Goal: Task Accomplishment & Management: Manage account settings

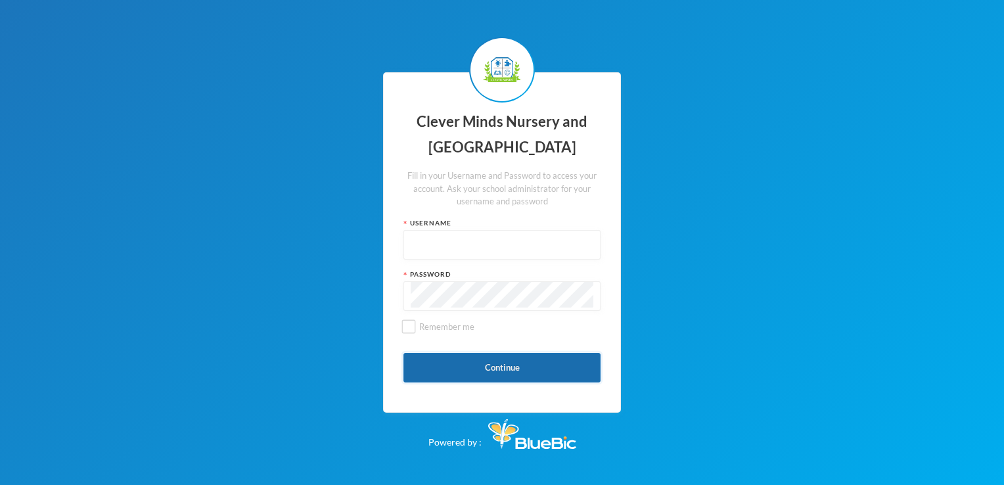
type input "admin"
click at [593, 358] on button "Continue" at bounding box center [502, 368] width 197 height 30
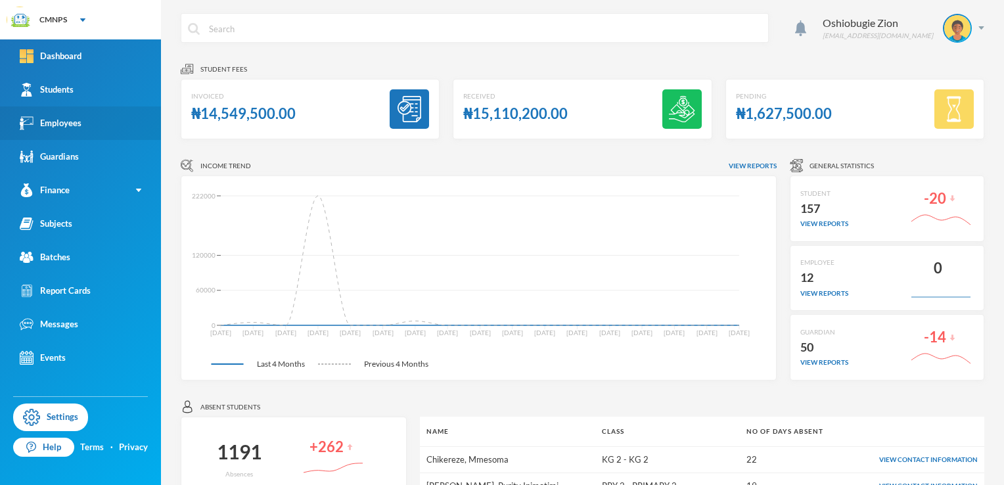
click at [105, 131] on link "Employees" at bounding box center [80, 123] width 161 height 34
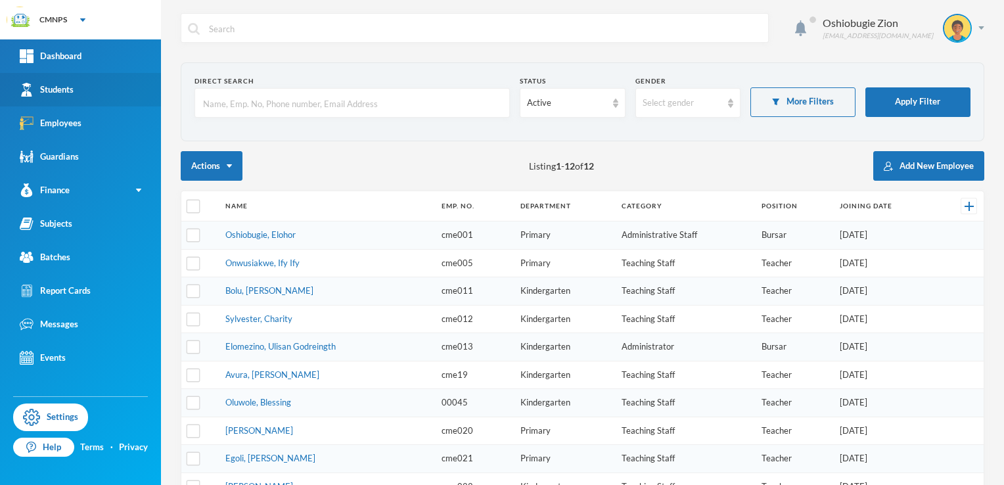
click at [110, 101] on link "Students" at bounding box center [80, 90] width 161 height 34
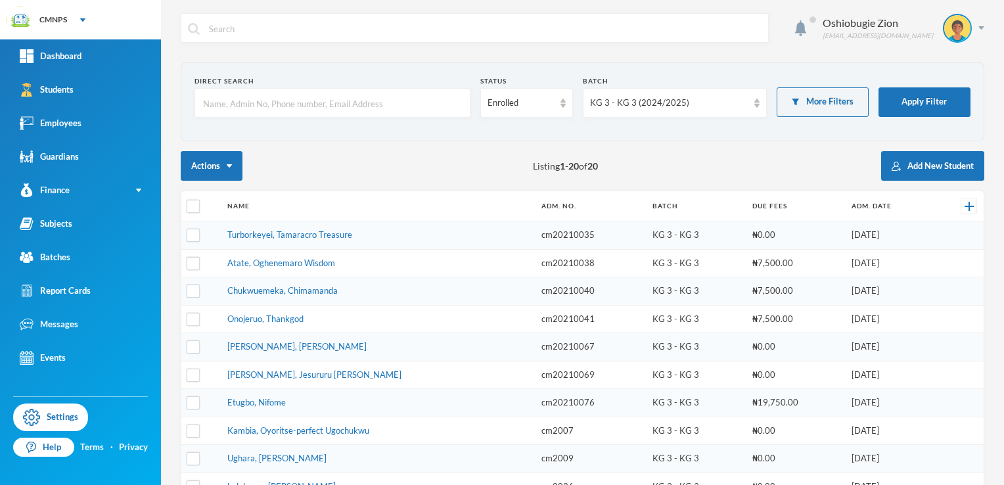
click at [283, 104] on input "text" at bounding box center [333, 104] width 262 height 30
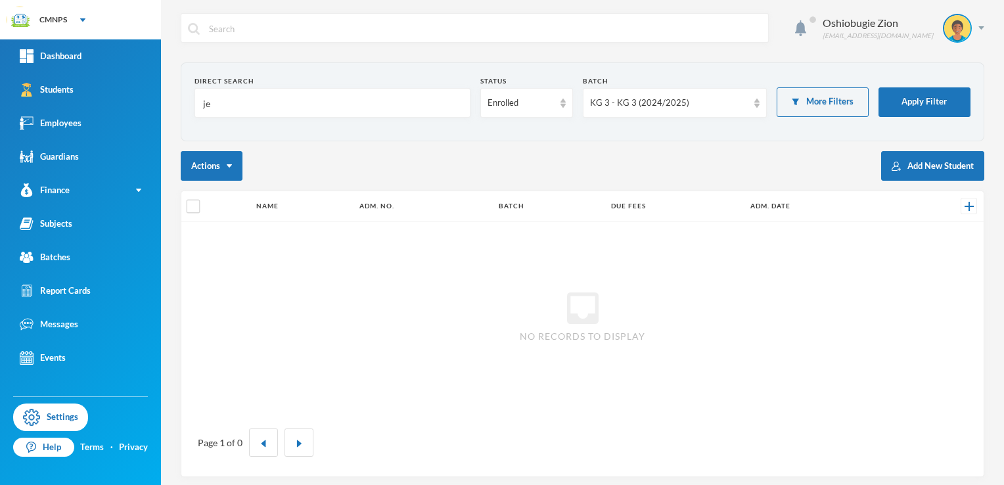
type input "j"
type input "e"
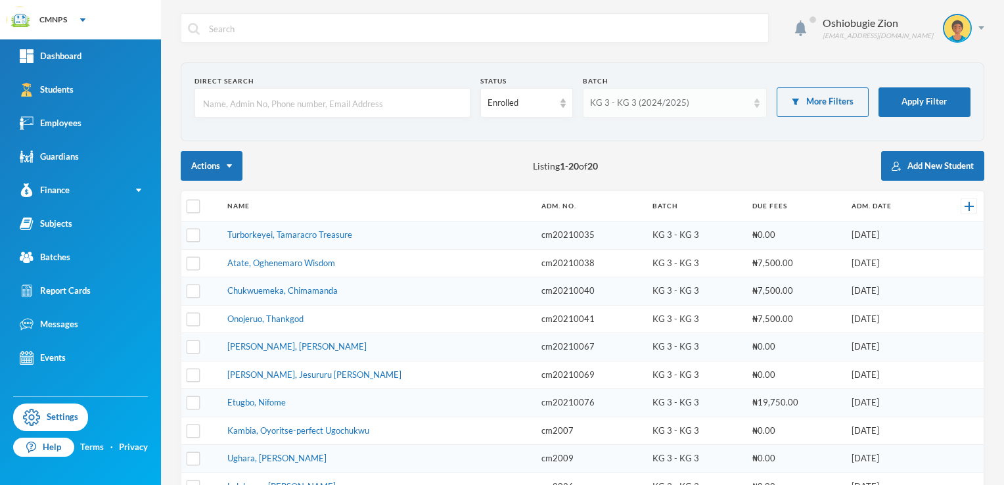
click at [708, 100] on div "KG 3 - KG 3 (2024/2025)" at bounding box center [669, 103] width 158 height 13
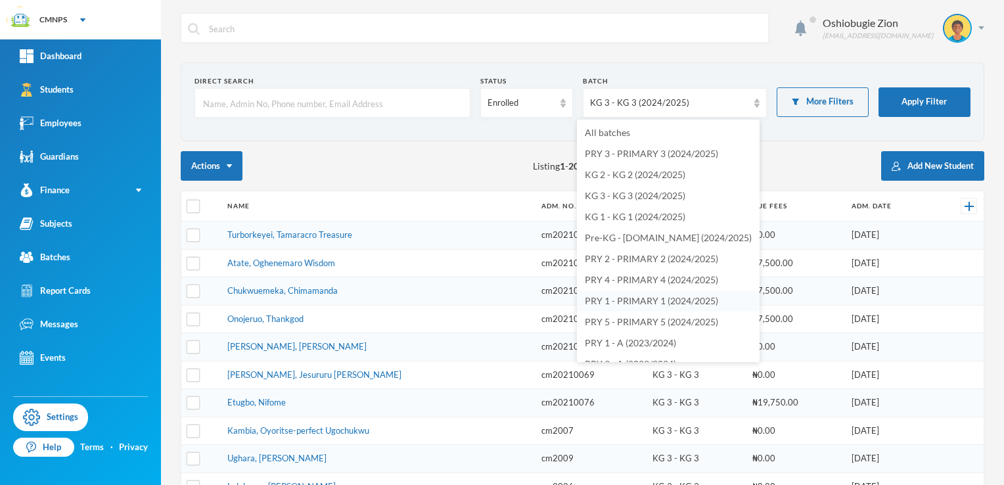
click at [707, 301] on span "PRY 1 - PRIMARY 1 (2024/2025)" at bounding box center [651, 300] width 133 height 11
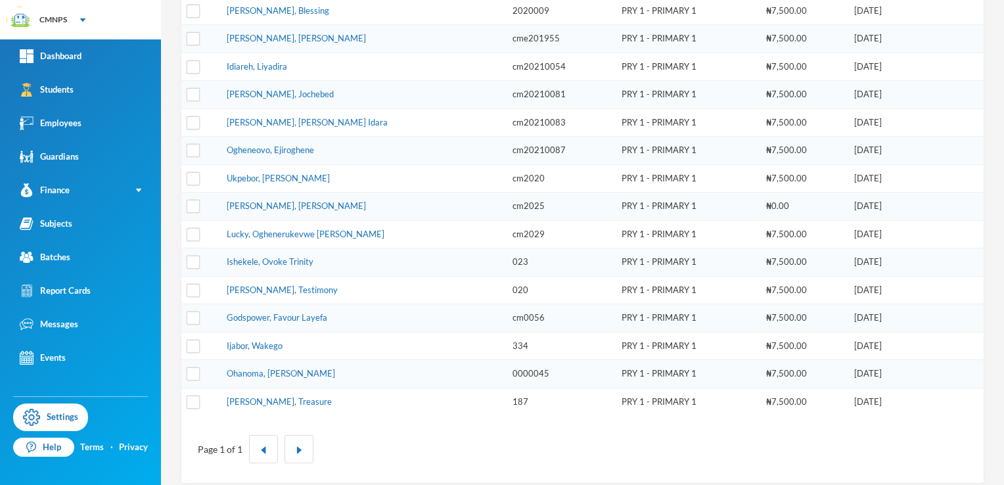
scroll to position [310, 0]
click at [289, 376] on td "Ohanoma, [PERSON_NAME]" at bounding box center [363, 372] width 286 height 28
drag, startPoint x: 289, startPoint y: 376, endPoint x: 243, endPoint y: 361, distance: 48.4
click at [243, 366] on link "Ohanoma, [PERSON_NAME]" at bounding box center [281, 371] width 108 height 11
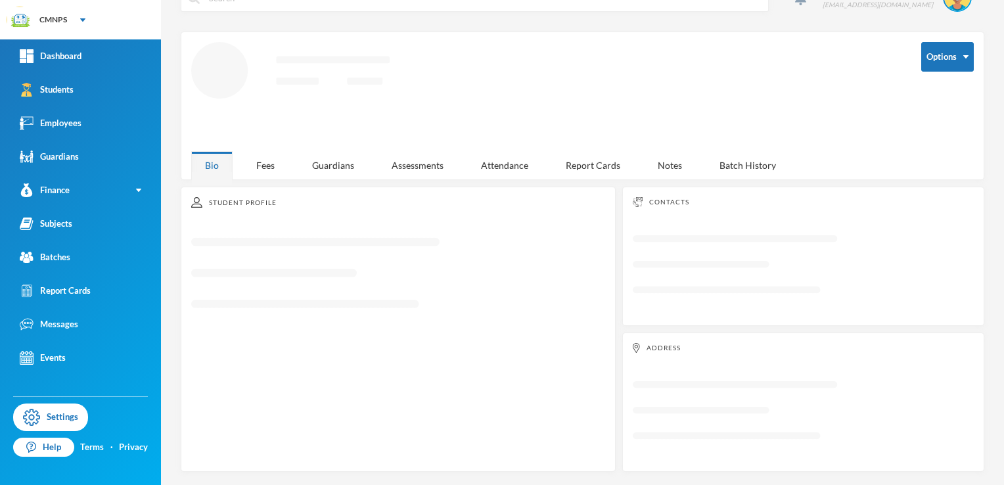
scroll to position [28, 0]
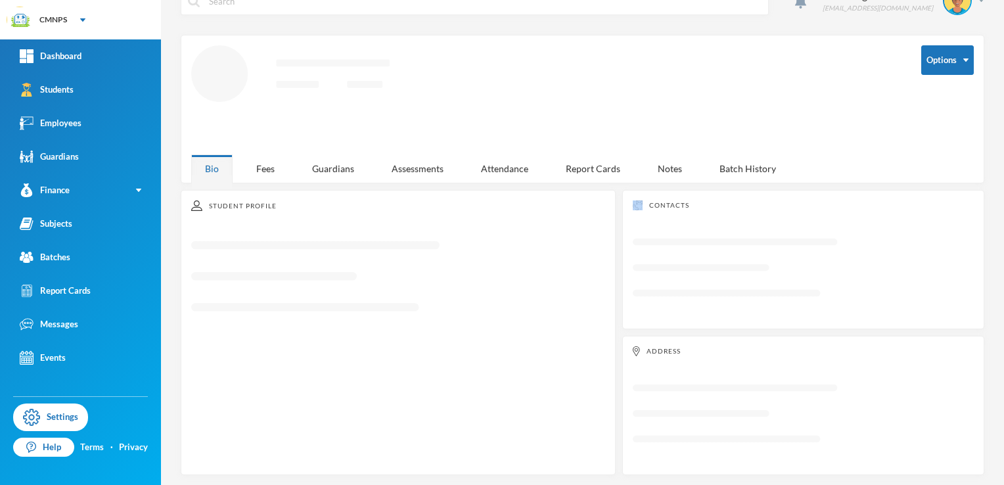
click at [243, 361] on div "Student Profile Loading interface..." at bounding box center [398, 332] width 435 height 285
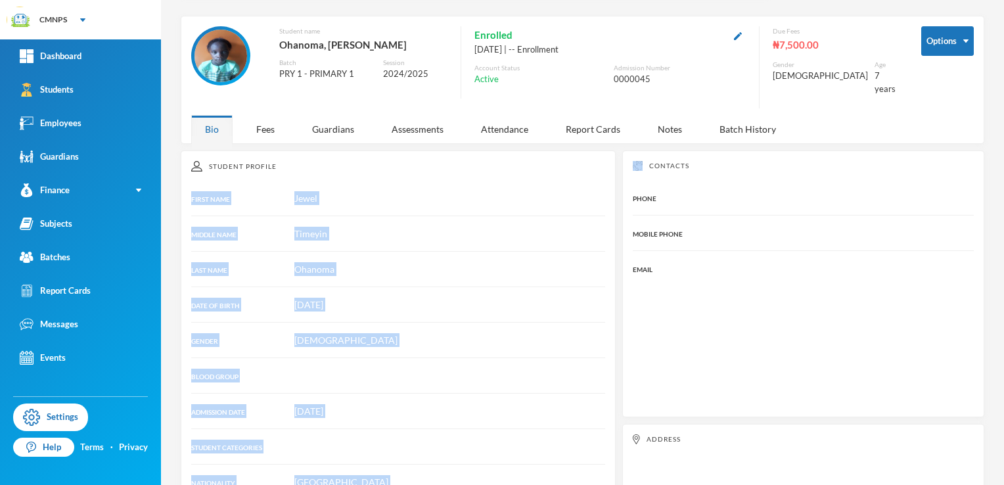
scroll to position [0, 0]
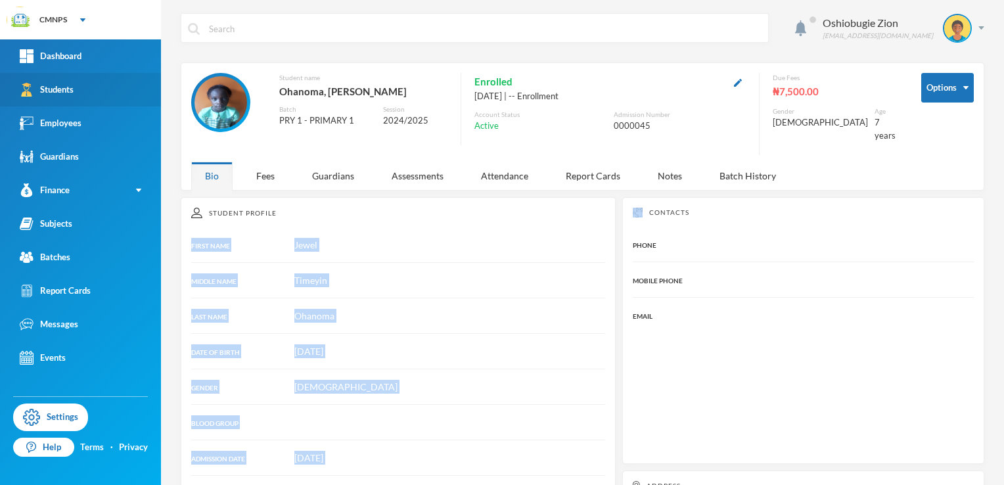
click at [66, 76] on link "Students" at bounding box center [80, 90] width 161 height 34
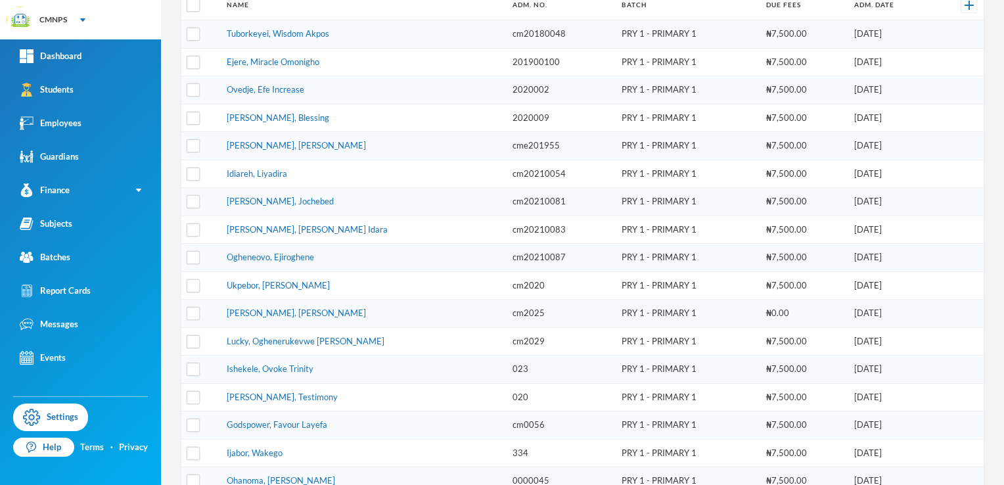
scroll to position [227, 0]
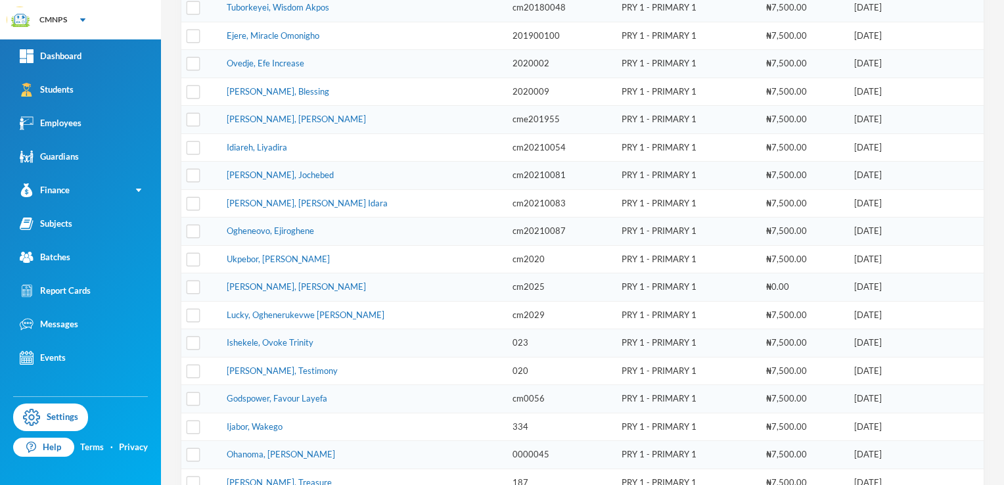
click at [315, 302] on td "Lucky, Oghenerukevwe [PERSON_NAME]" at bounding box center [363, 315] width 286 height 28
click at [312, 310] on link "Lucky, Oghenerukevwe [PERSON_NAME]" at bounding box center [306, 315] width 158 height 11
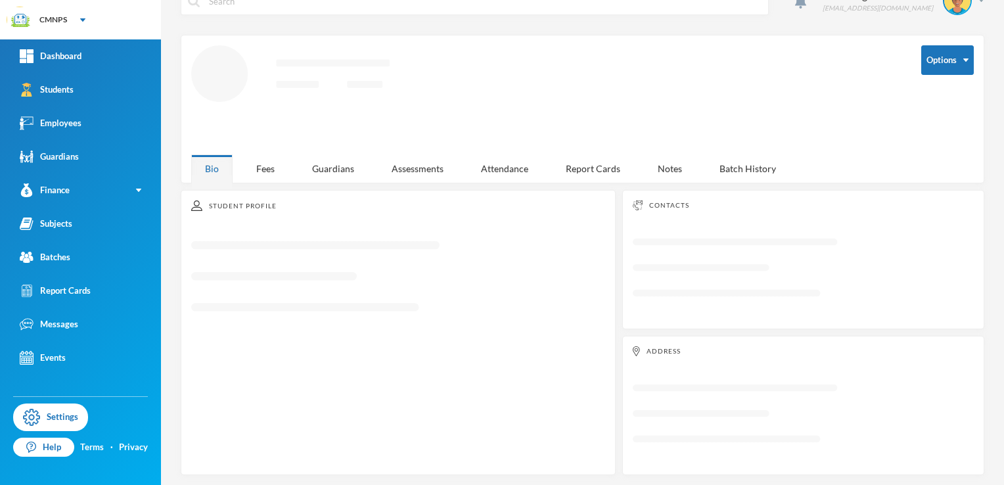
click at [312, 308] on rect "Loading interface..." at bounding box center [398, 282] width 414 height 103
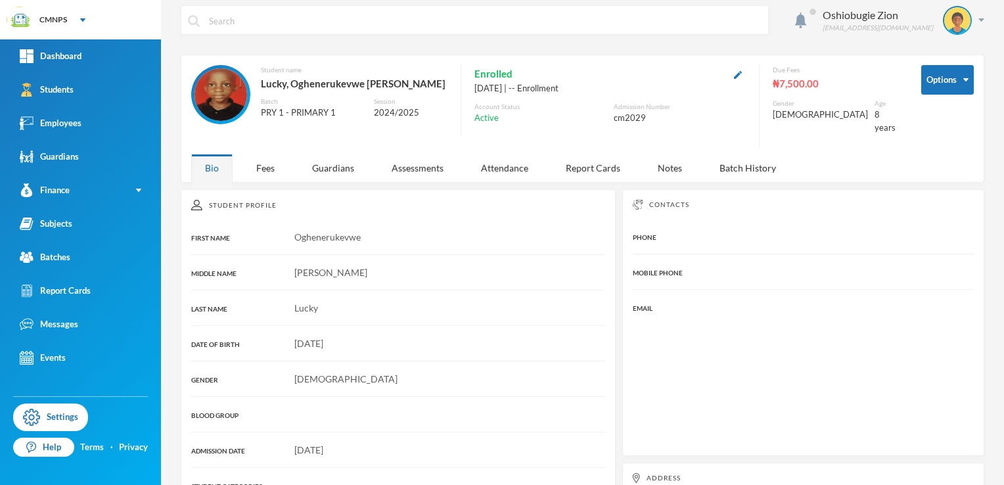
scroll to position [0, 0]
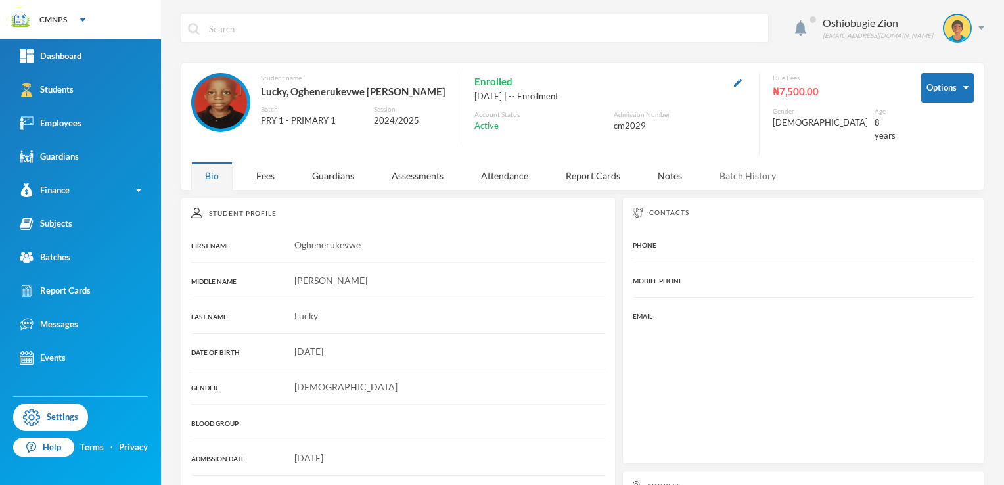
click at [727, 162] on div "Batch History" at bounding box center [748, 176] width 84 height 28
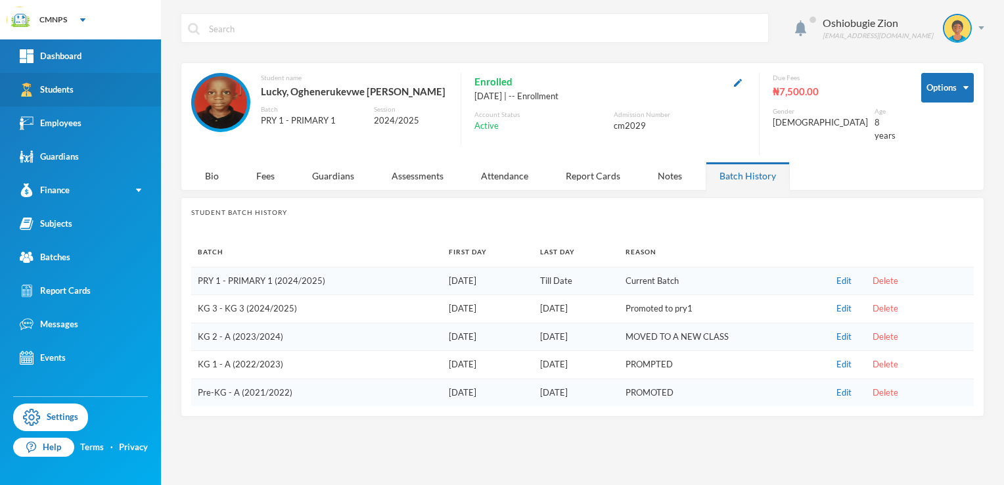
click at [76, 84] on link "Students" at bounding box center [80, 90] width 161 height 34
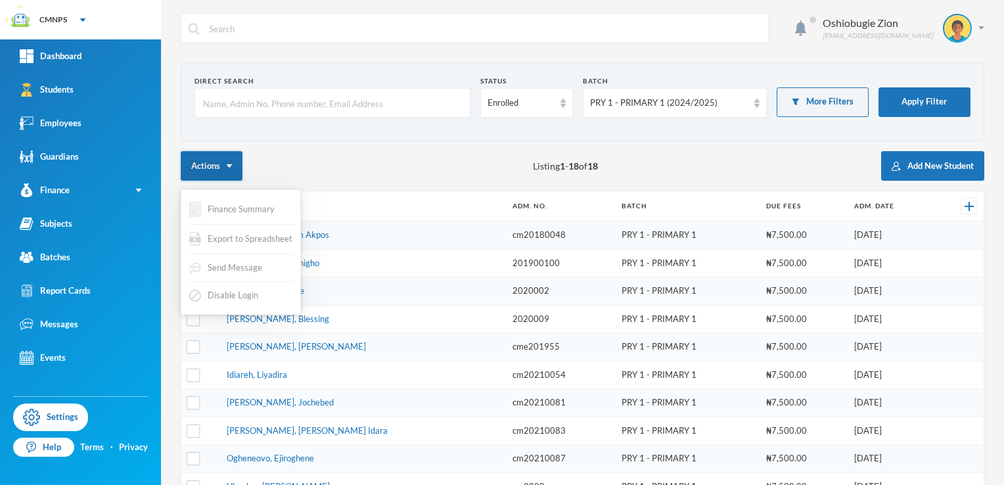
click at [230, 179] on button "Actions" at bounding box center [212, 166] width 62 height 30
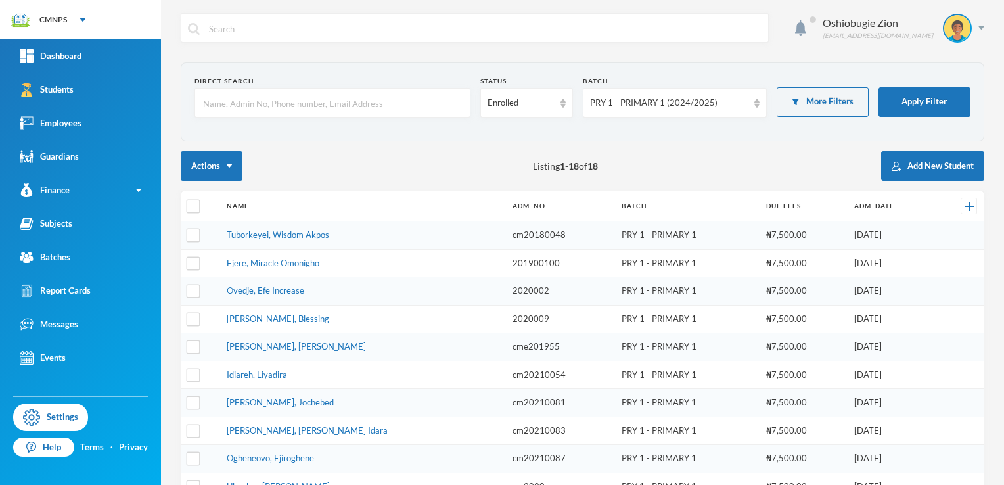
click at [270, 177] on div "Actions Listing 1 - 18 of 18 Add New Student" at bounding box center [583, 166] width 804 height 30
click at [195, 203] on input "checkbox" at bounding box center [194, 207] width 14 height 14
checkbox input "true"
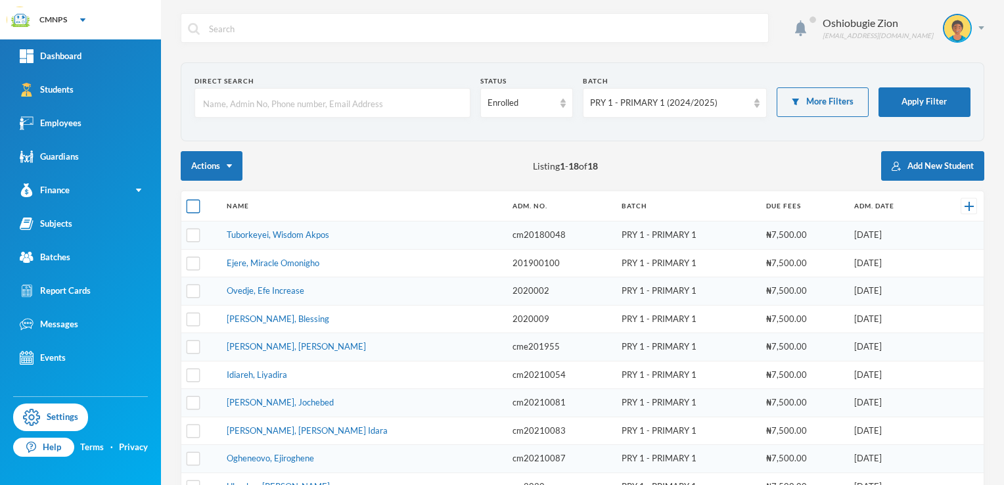
checkbox input "true"
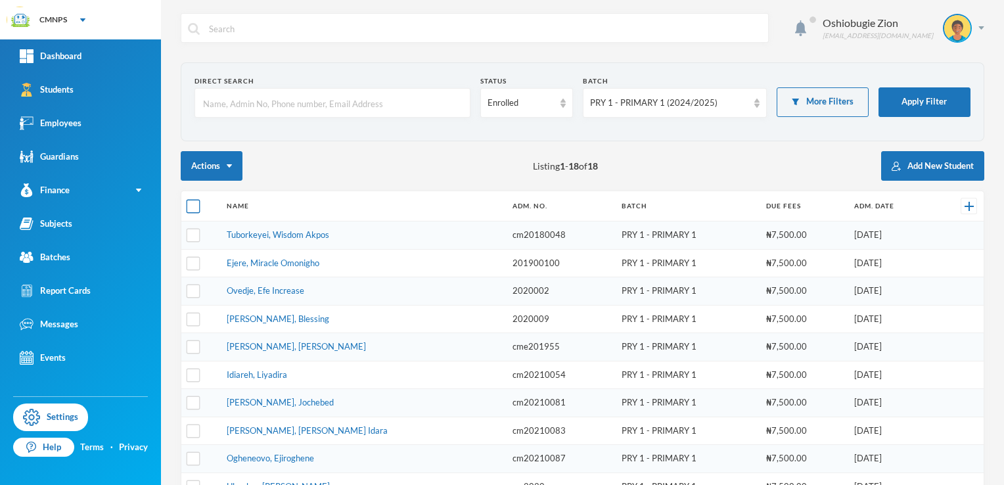
checkbox input "true"
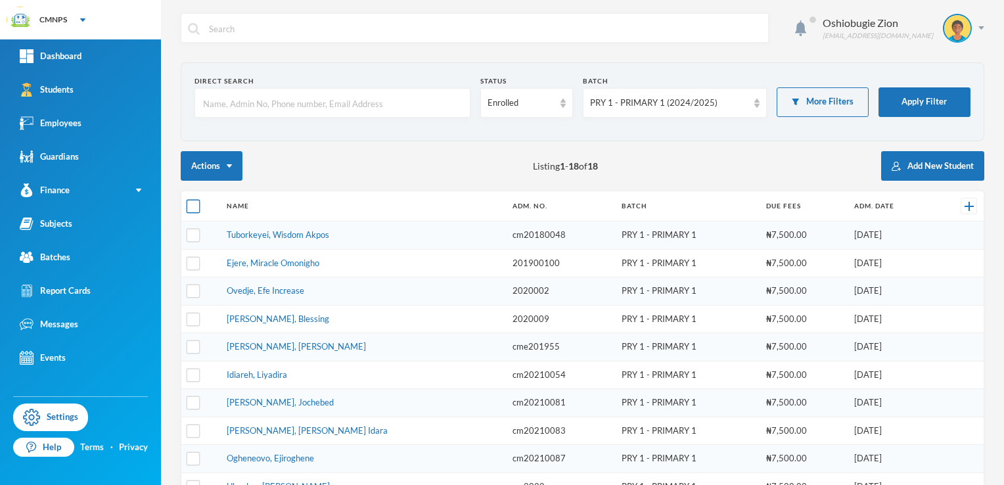
checkbox input "true"
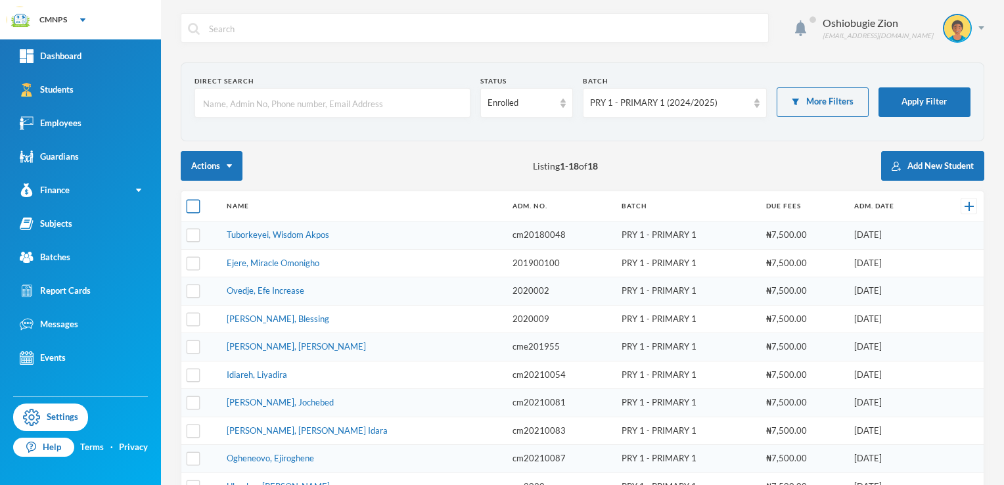
checkbox input "true"
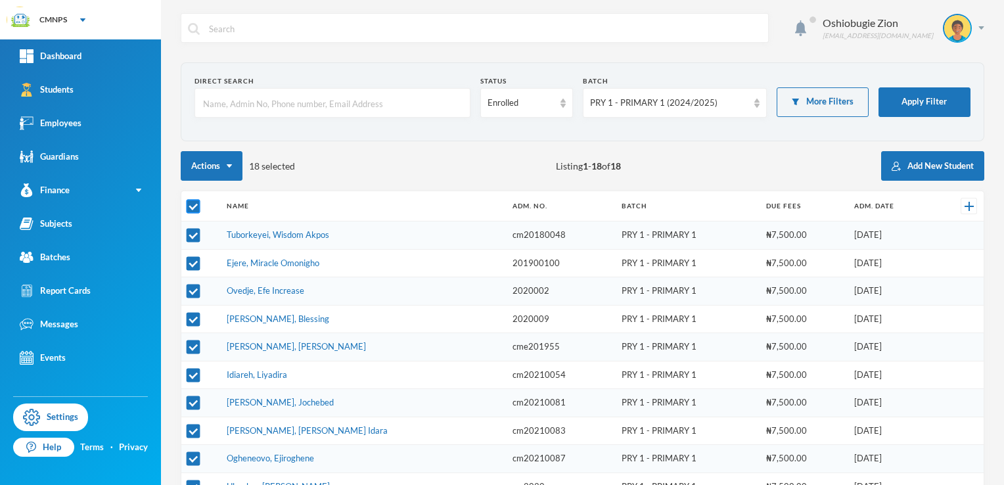
click at [195, 203] on input "checkbox" at bounding box center [194, 207] width 14 height 14
checkbox input "false"
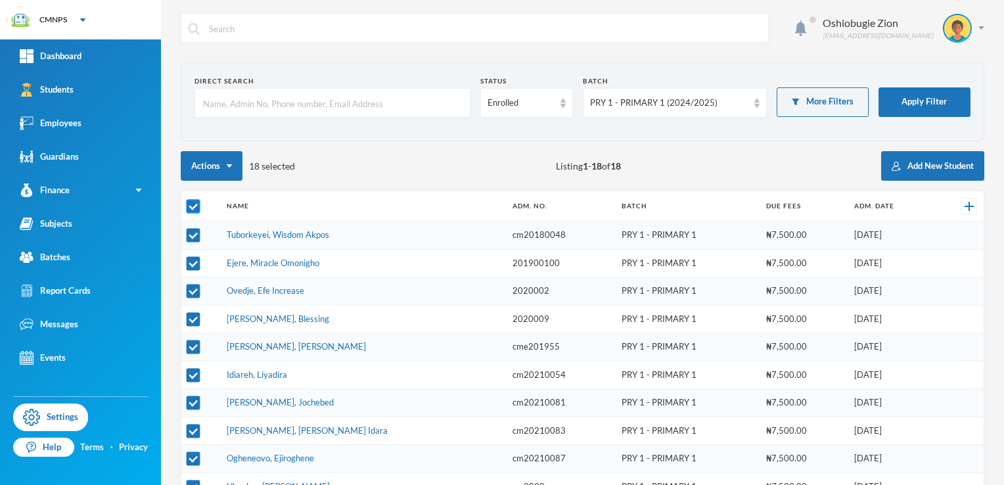
checkbox input "false"
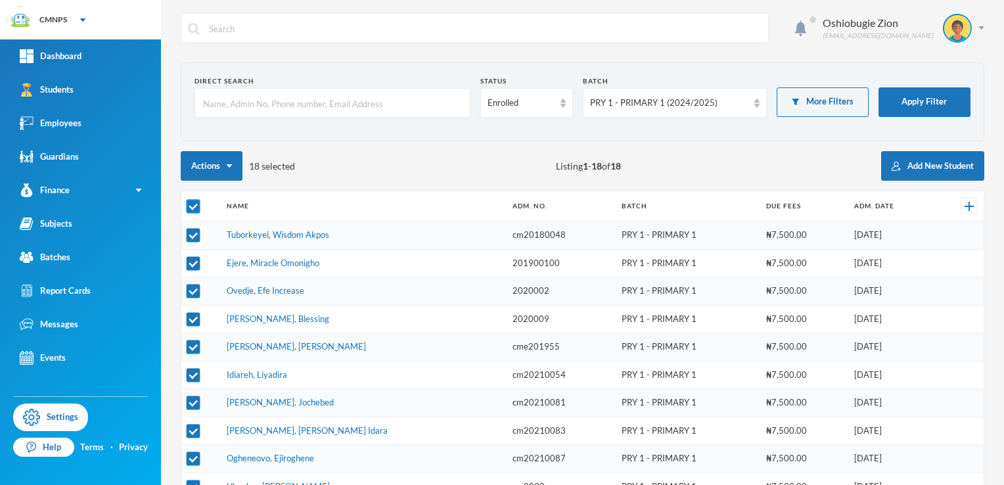
checkbox input "false"
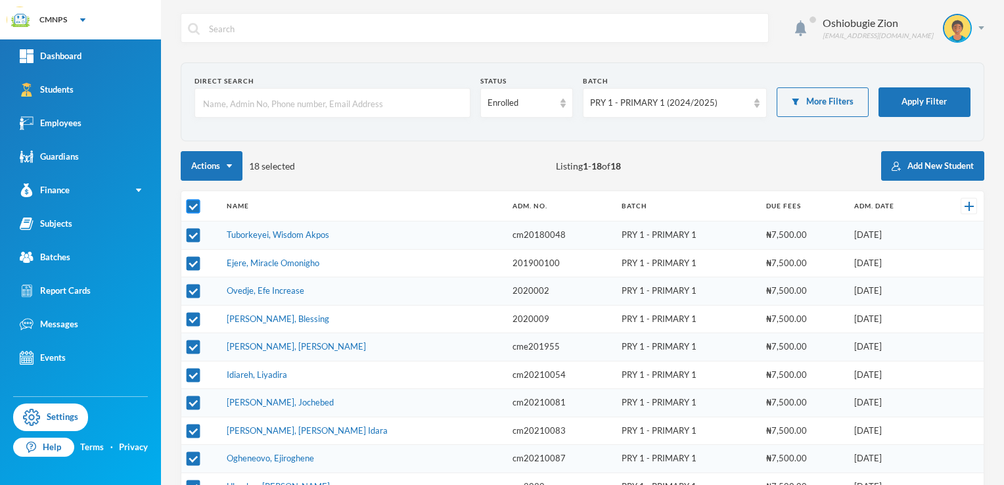
checkbox input "false"
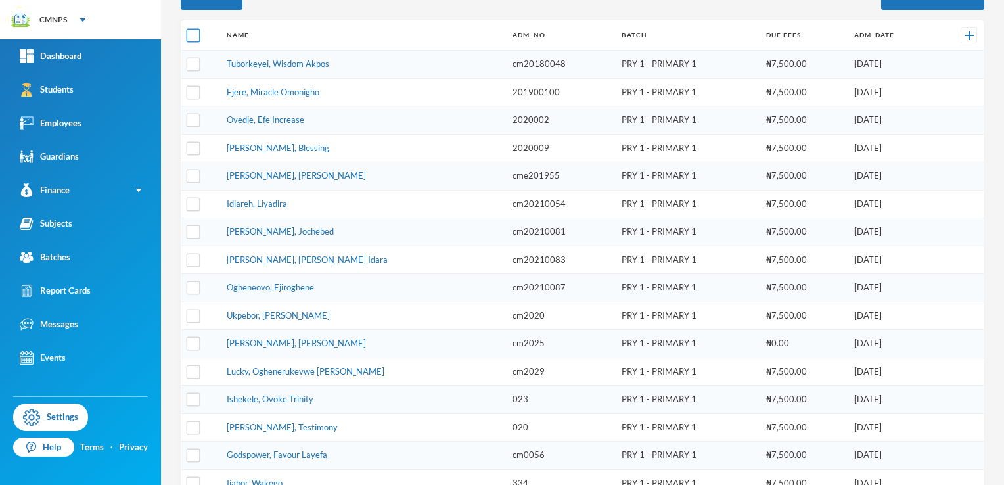
scroll to position [237, 0]
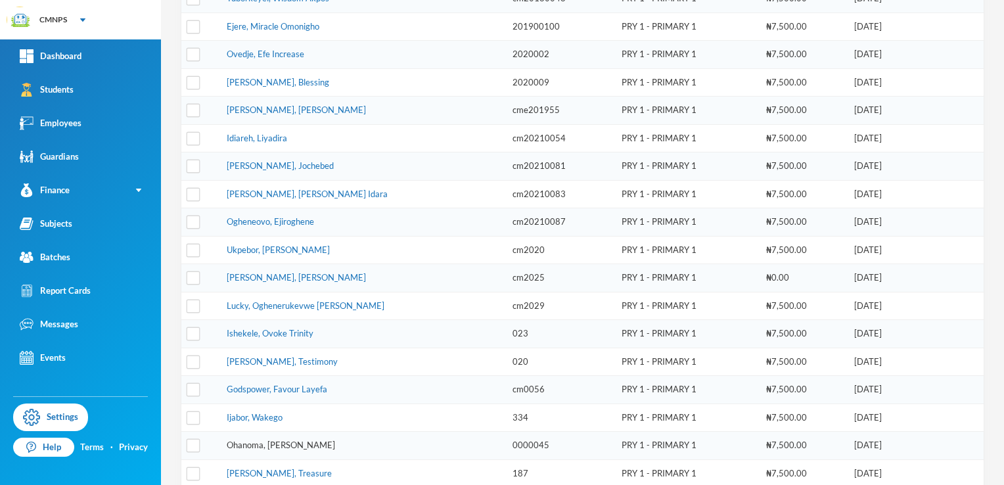
click at [291, 440] on link "Ohanoma, [PERSON_NAME]" at bounding box center [281, 445] width 108 height 11
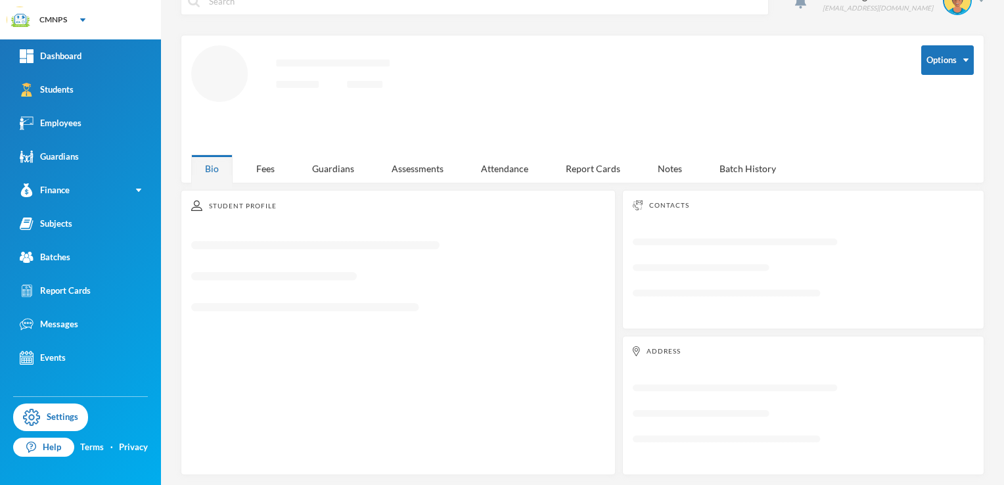
click at [291, 438] on div "Student Profile Loading interface..." at bounding box center [398, 332] width 435 height 285
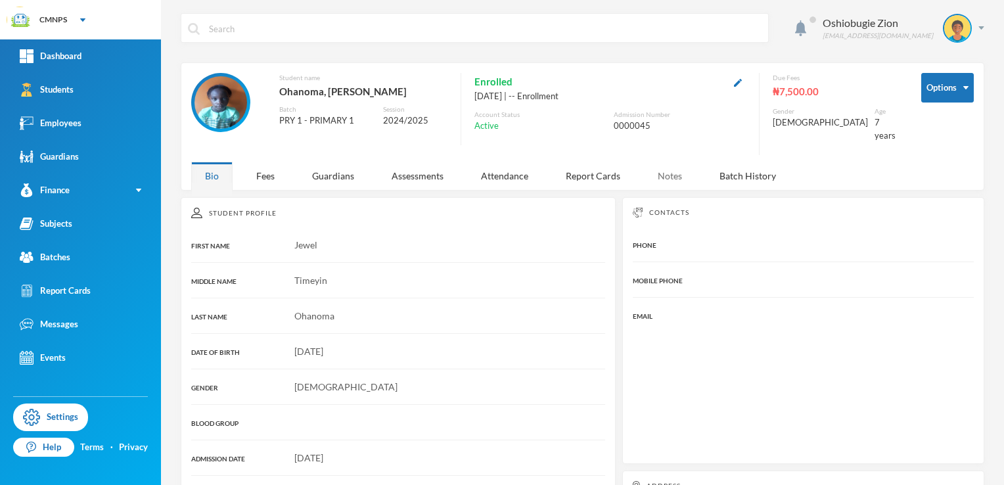
click at [669, 162] on div "Notes" at bounding box center [670, 176] width 52 height 28
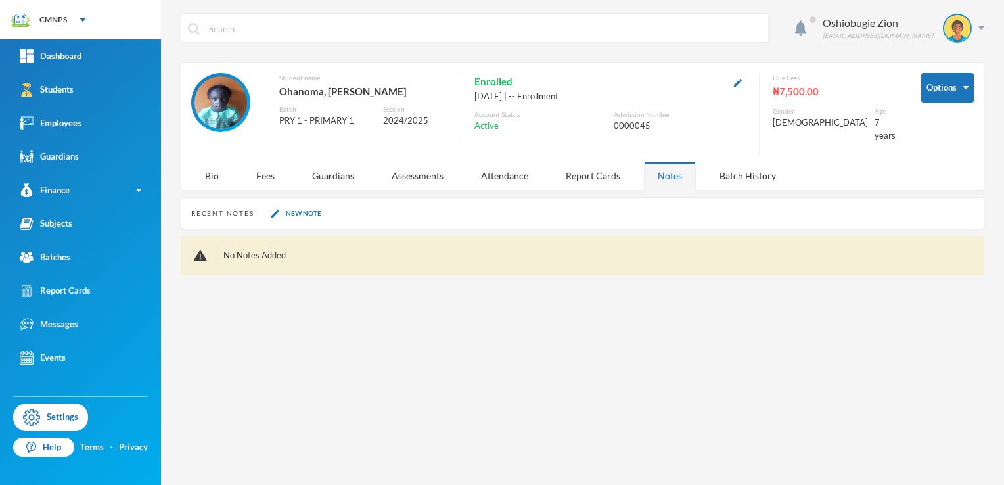
click at [489, 197] on div "Recent Notes New Note" at bounding box center [583, 213] width 804 height 32
click at [473, 206] on div "Recent Notes New Note" at bounding box center [583, 213] width 804 height 32
click at [271, 210] on img "button" at bounding box center [275, 214] width 8 height 8
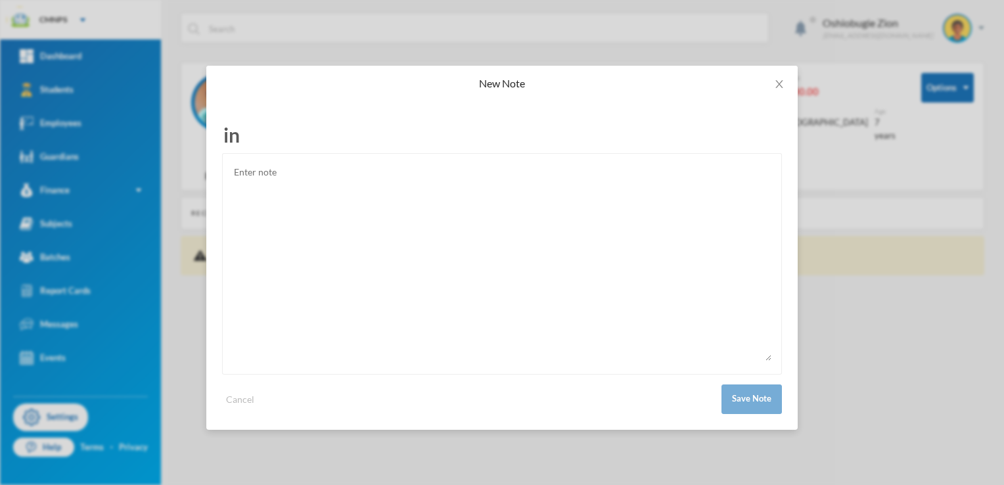
type input "i"
type input "Incident Report"
click at [270, 202] on textarea at bounding box center [502, 262] width 539 height 197
type textarea "threatened [PERSON_NAME]"
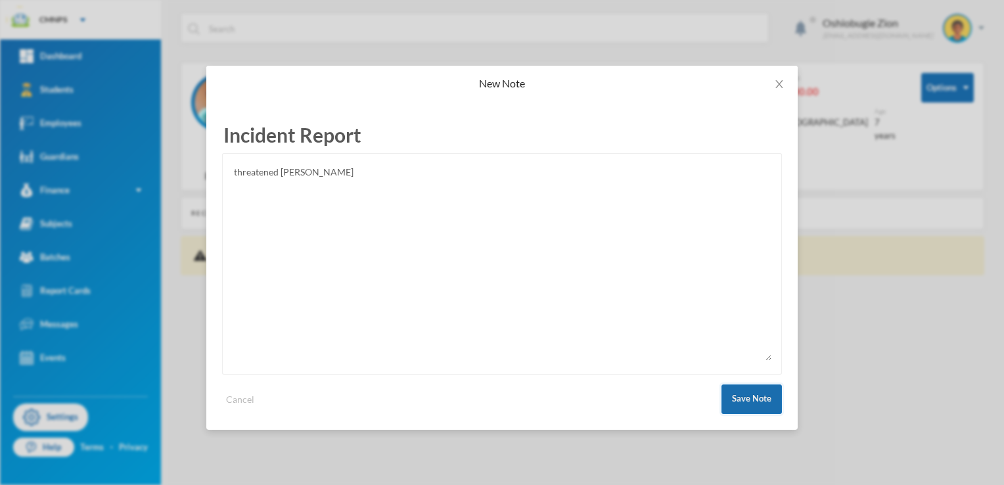
click at [747, 392] on button "Save Note" at bounding box center [752, 399] width 60 height 30
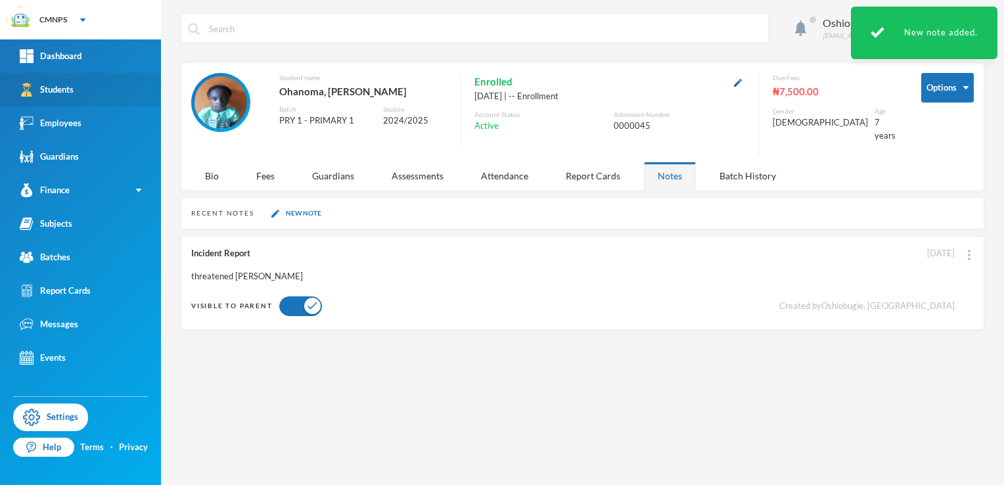
click at [64, 93] on div "Students" at bounding box center [47, 90] width 54 height 14
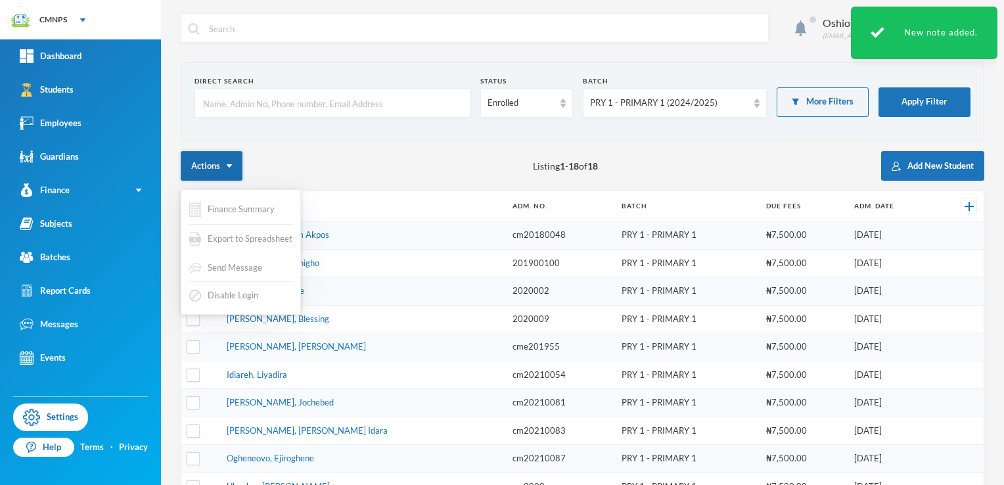
click at [234, 172] on button "Actions" at bounding box center [212, 166] width 62 height 30
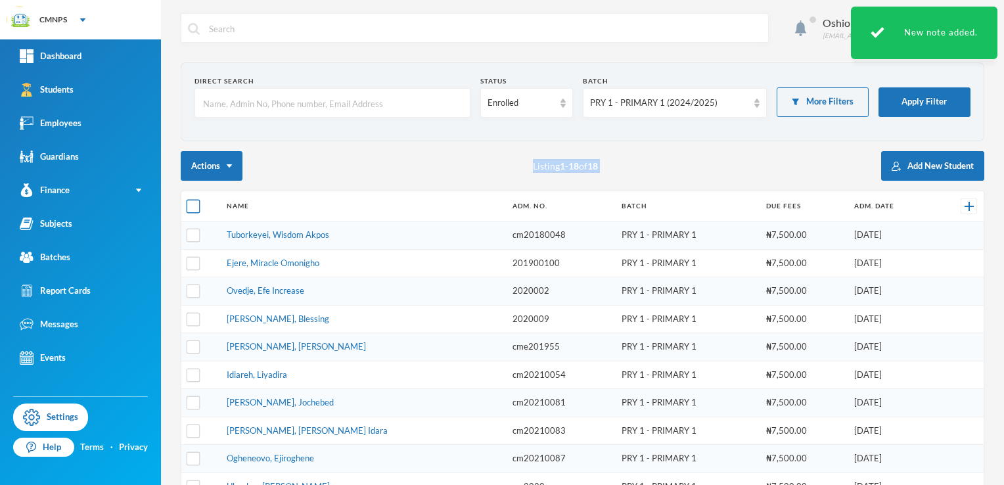
drag, startPoint x: 319, startPoint y: 156, endPoint x: 199, endPoint y: 202, distance: 128.8
click at [199, 202] on div "Direct Search Status Enrolled Batch PRY 1 - PRIMARY 1 (2024/2025) More Filters …" at bounding box center [583, 427] width 804 height 730
click at [199, 202] on input "checkbox" at bounding box center [194, 207] width 14 height 14
checkbox input "true"
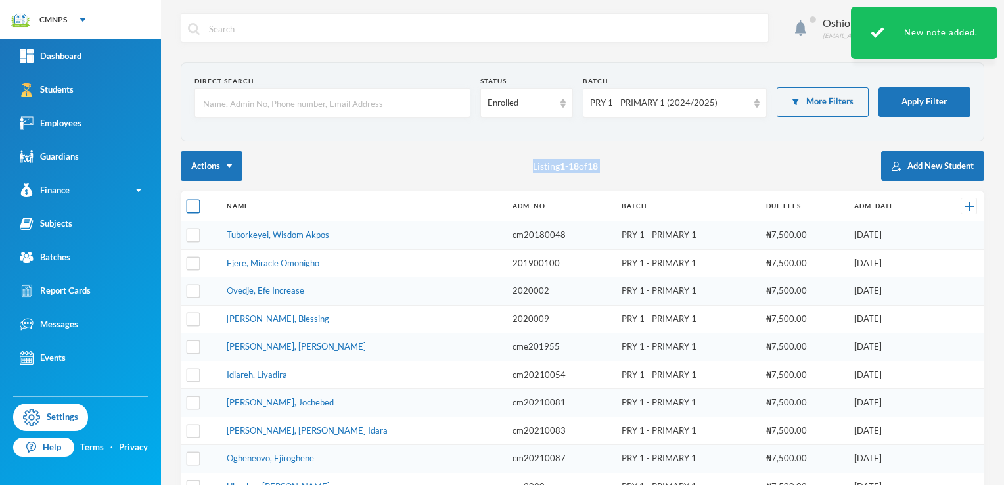
checkbox input "true"
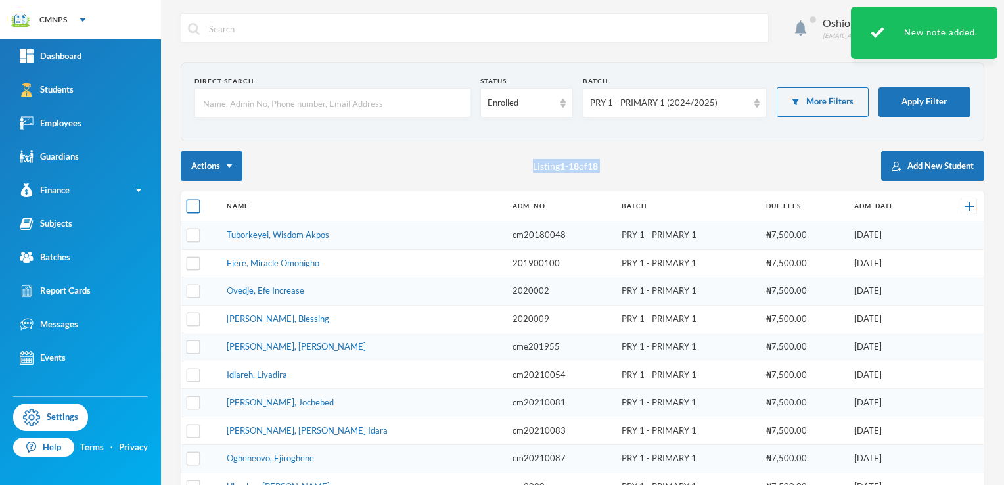
checkbox input "true"
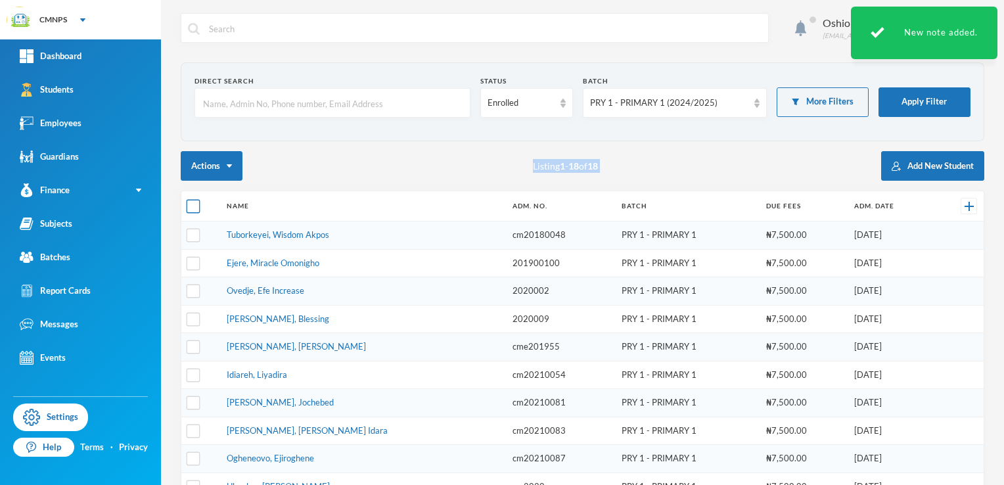
checkbox input "true"
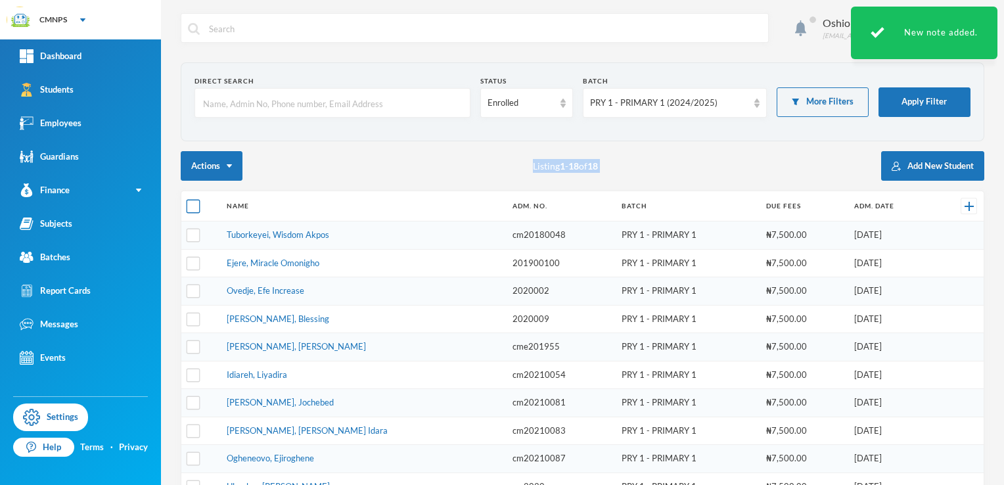
checkbox input "true"
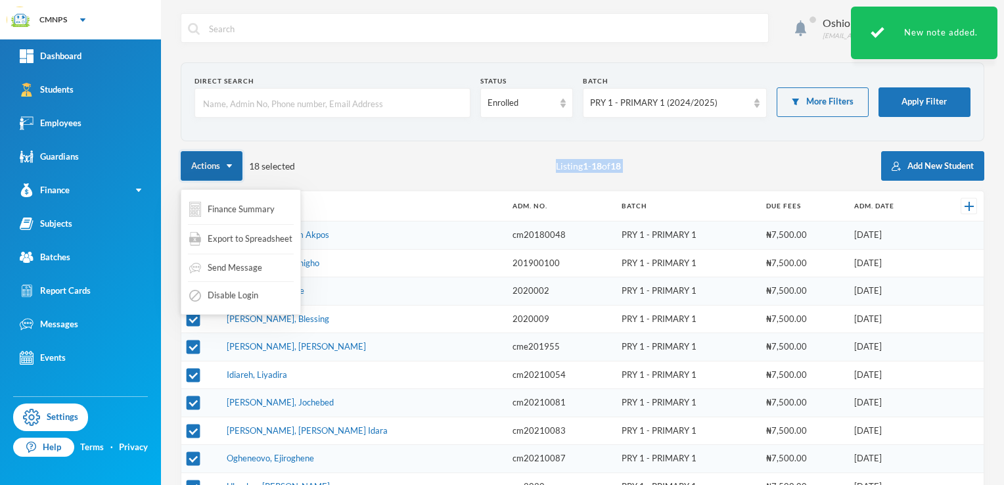
click at [229, 175] on button "Actions" at bounding box center [212, 166] width 62 height 30
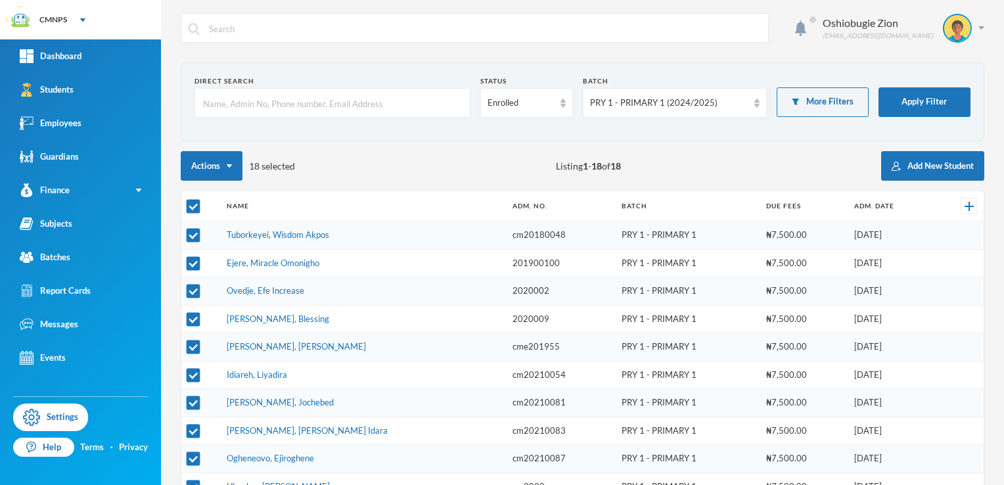
click at [352, 167] on div "Actions 18 selected Listing 1 - 18 of 18 Add New Student" at bounding box center [583, 166] width 804 height 30
click at [427, 164] on div "Actions 18 selected Listing 1 - 18 of 18 Add New Student" at bounding box center [583, 166] width 804 height 30
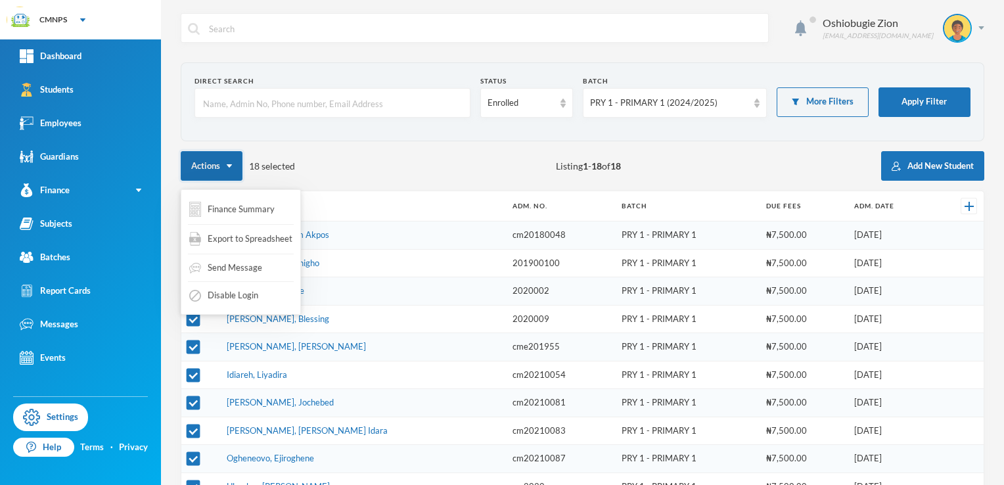
click at [214, 162] on button "Actions" at bounding box center [212, 166] width 62 height 30
click at [228, 164] on img "button" at bounding box center [229, 165] width 5 height 3
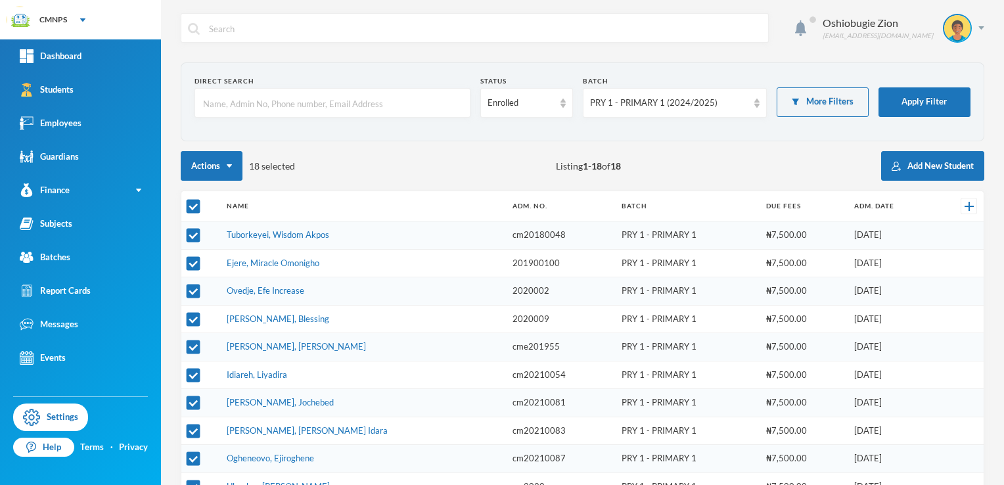
click at [372, 142] on div "Direct Search Status Enrolled Batch PRY 1 - PRIMARY 1 (2024/2025) More Filters …" at bounding box center [583, 427] width 804 height 730
click at [89, 85] on link "Students" at bounding box center [80, 90] width 161 height 34
click at [198, 212] on input "checkbox" at bounding box center [194, 207] width 14 height 14
checkbox input "false"
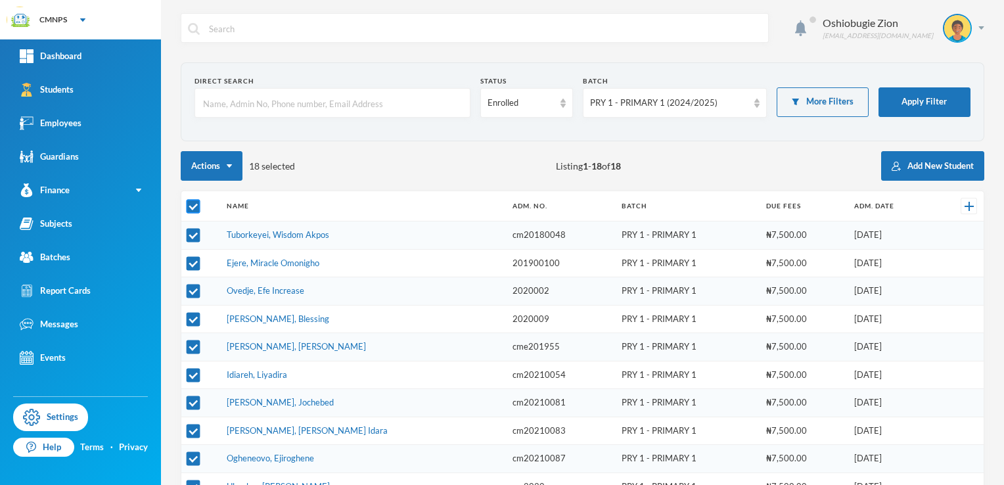
checkbox input "false"
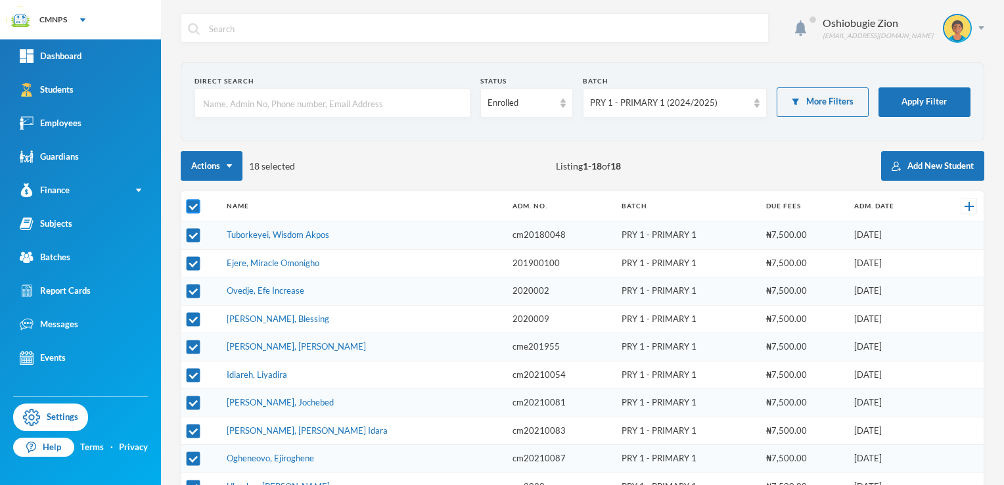
checkbox input "false"
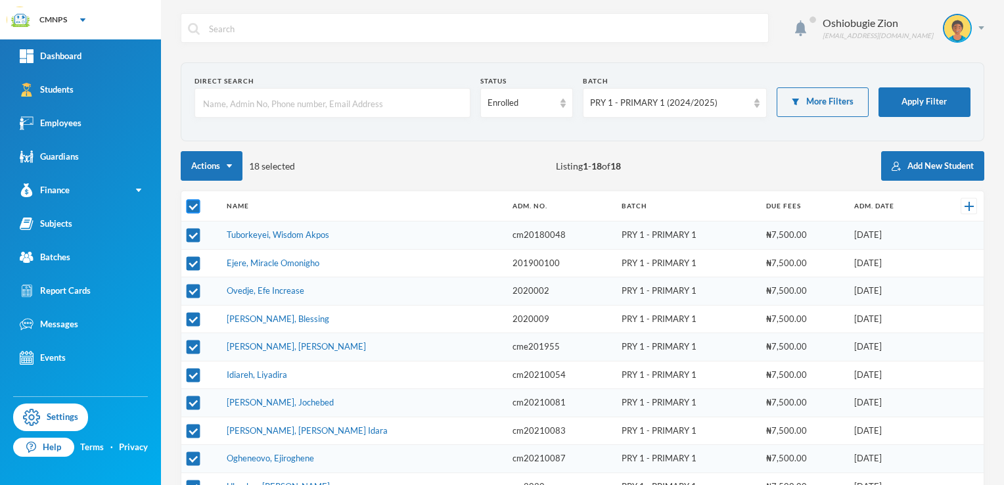
checkbox input "false"
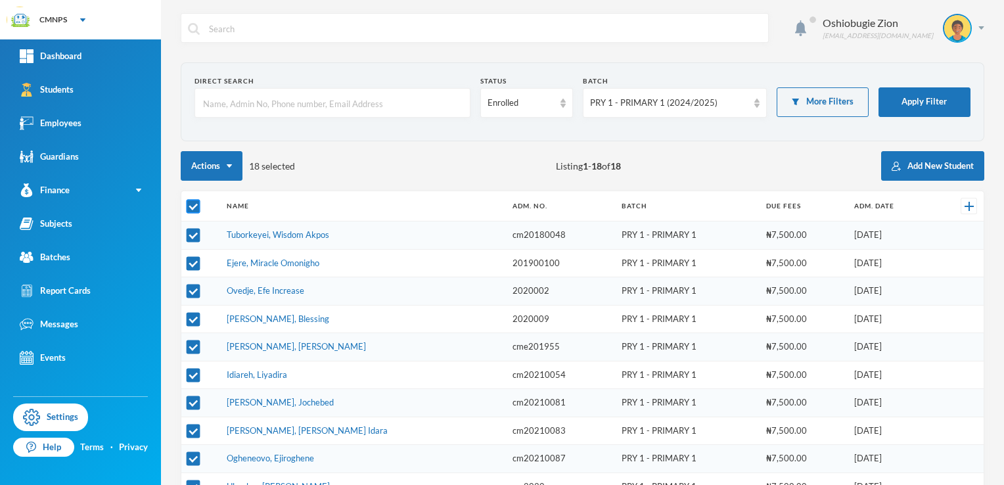
checkbox input "false"
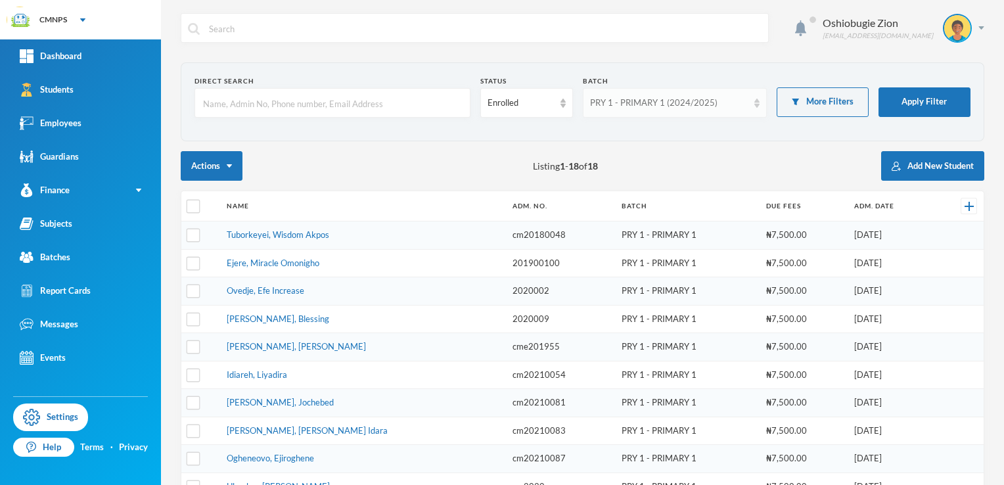
click at [640, 112] on div "PRY 1 - PRIMARY 1 (2024/2025)" at bounding box center [675, 103] width 184 height 30
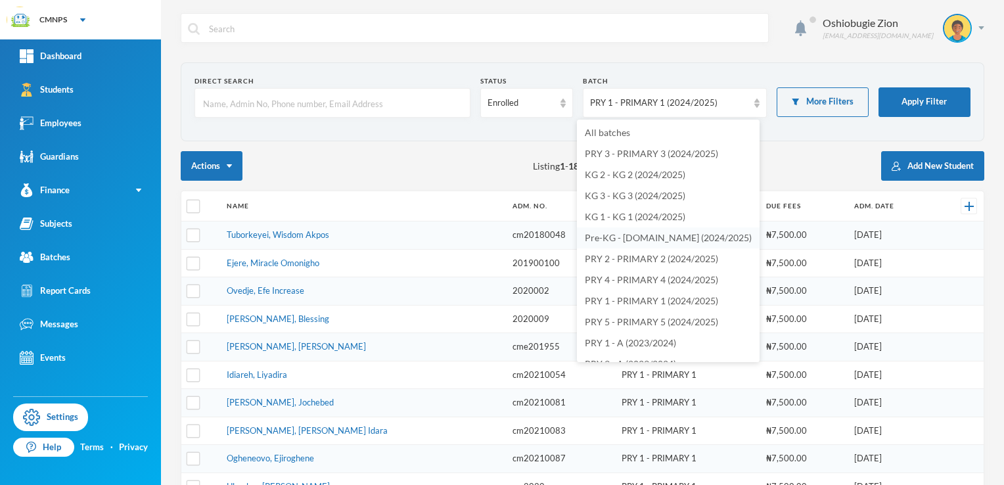
click at [612, 237] on span "Pre-KG - [DOMAIN_NAME] (2024/2025)" at bounding box center [668, 237] width 167 height 11
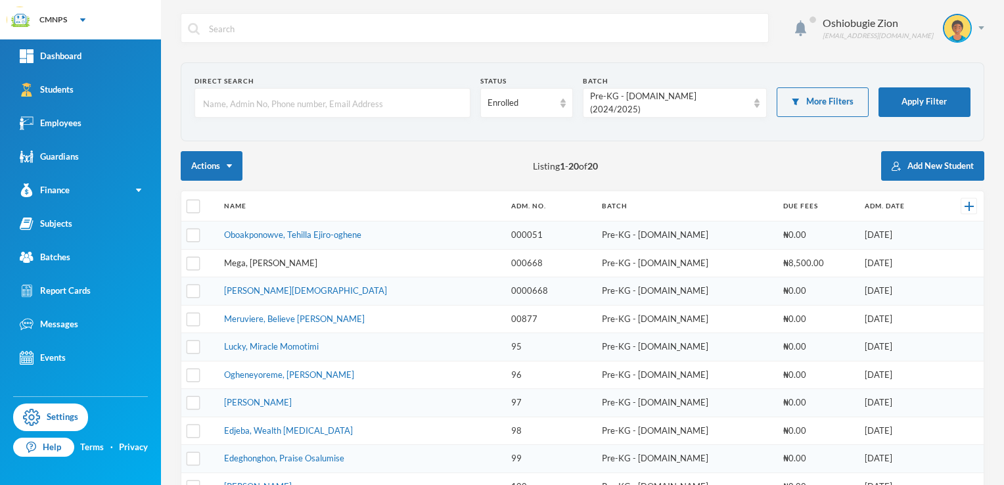
click at [241, 264] on link "Mega, [PERSON_NAME]" at bounding box center [270, 263] width 93 height 11
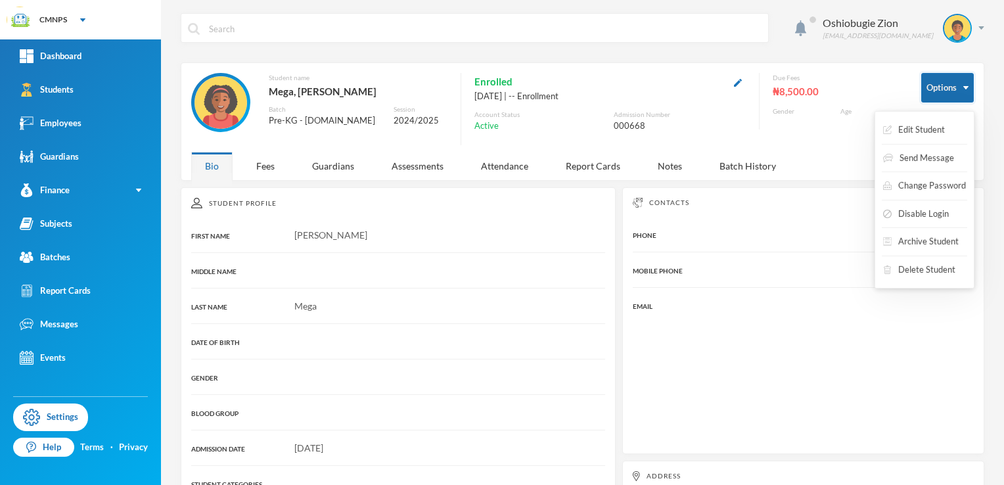
click at [921, 101] on button "Options" at bounding box center [947, 88] width 53 height 30
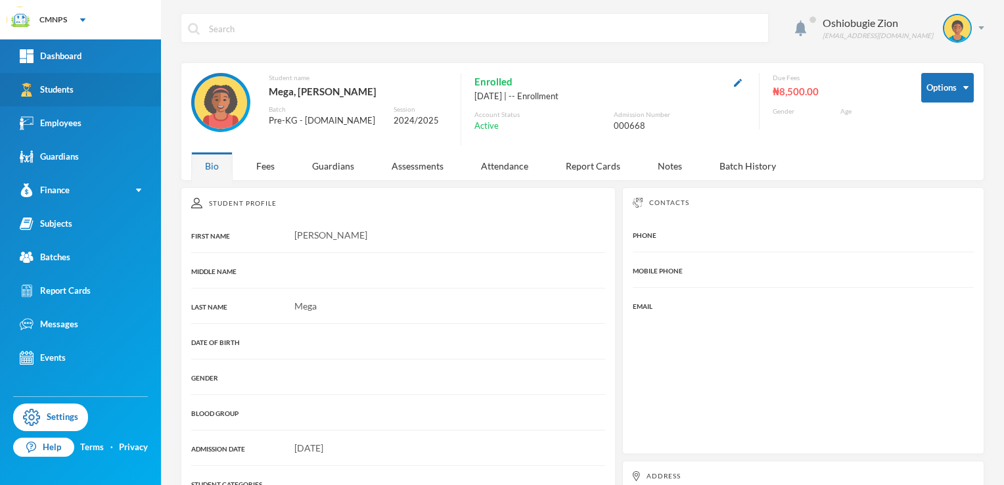
click at [66, 99] on link "Students" at bounding box center [80, 90] width 161 height 34
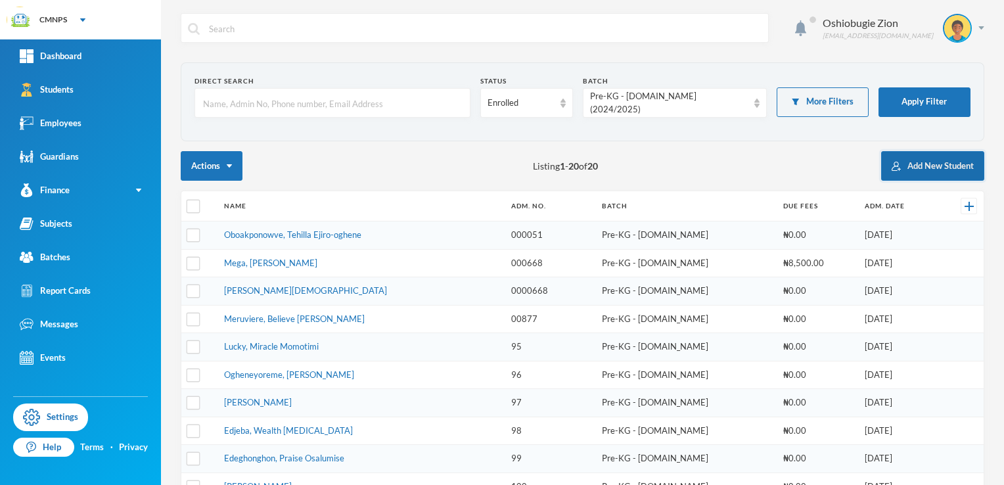
click at [886, 179] on button "Add New Student" at bounding box center [932, 166] width 103 height 30
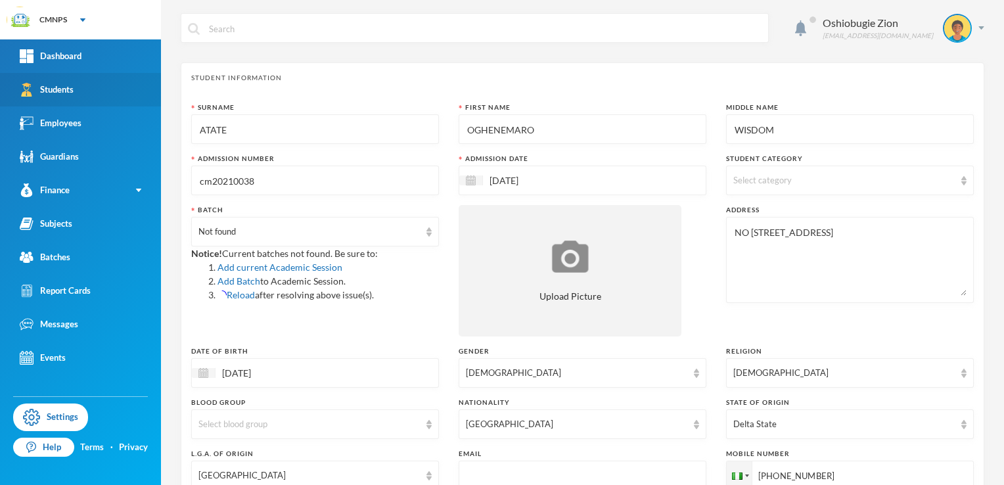
click at [49, 86] on div "Students" at bounding box center [47, 90] width 54 height 14
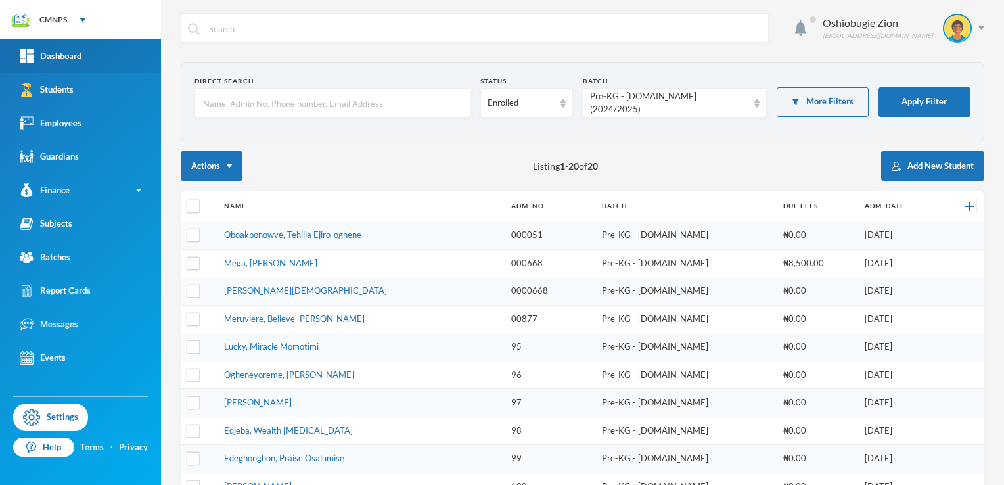
click at [108, 66] on link "Dashboard" at bounding box center [80, 56] width 161 height 34
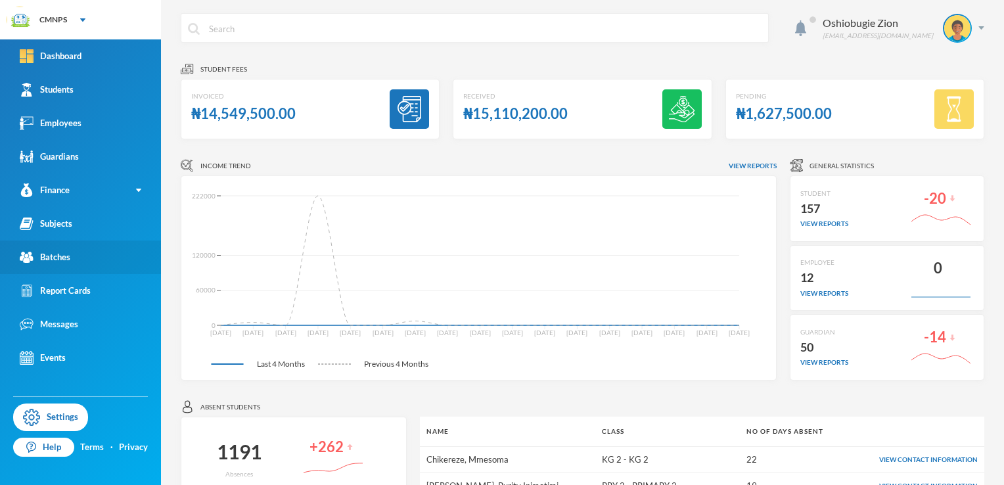
click at [56, 258] on div "Batches" at bounding box center [45, 257] width 51 height 14
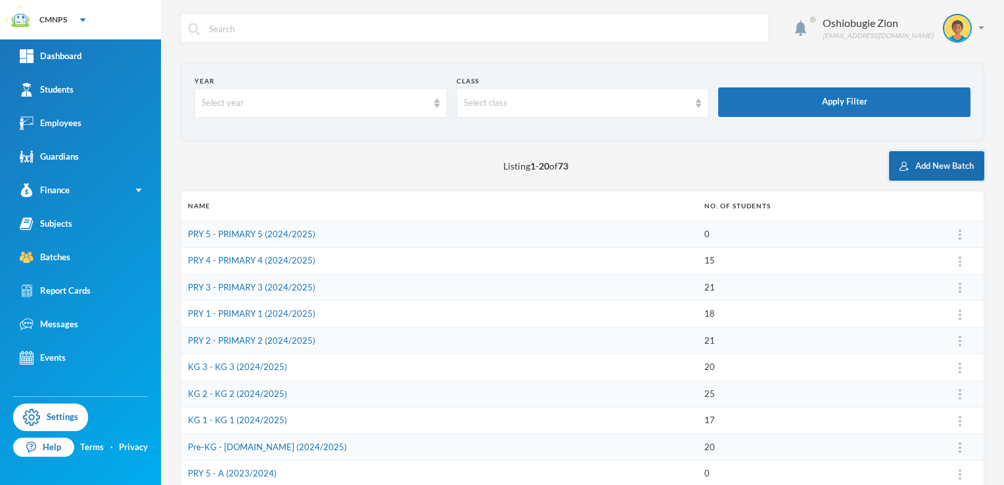
click at [896, 173] on button "Add New Batch" at bounding box center [936, 166] width 95 height 30
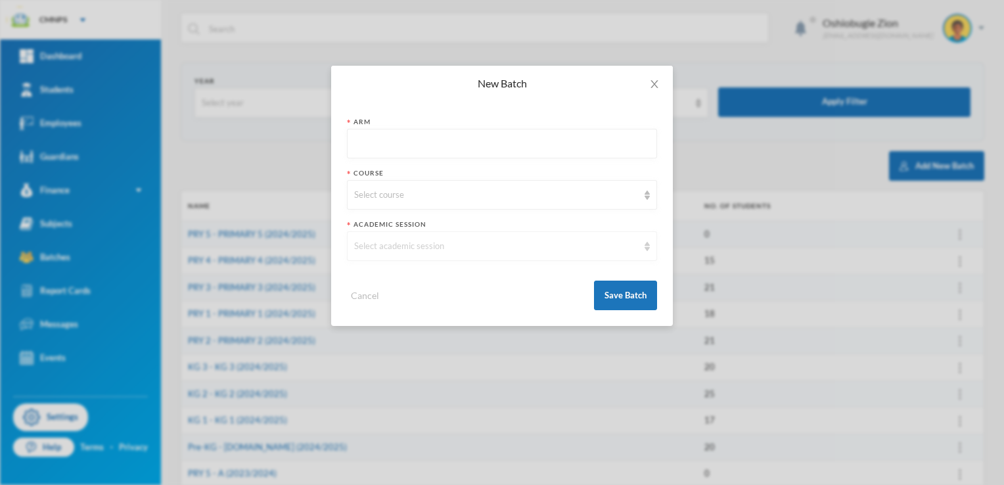
click at [590, 258] on div "Select academic session" at bounding box center [502, 246] width 310 height 30
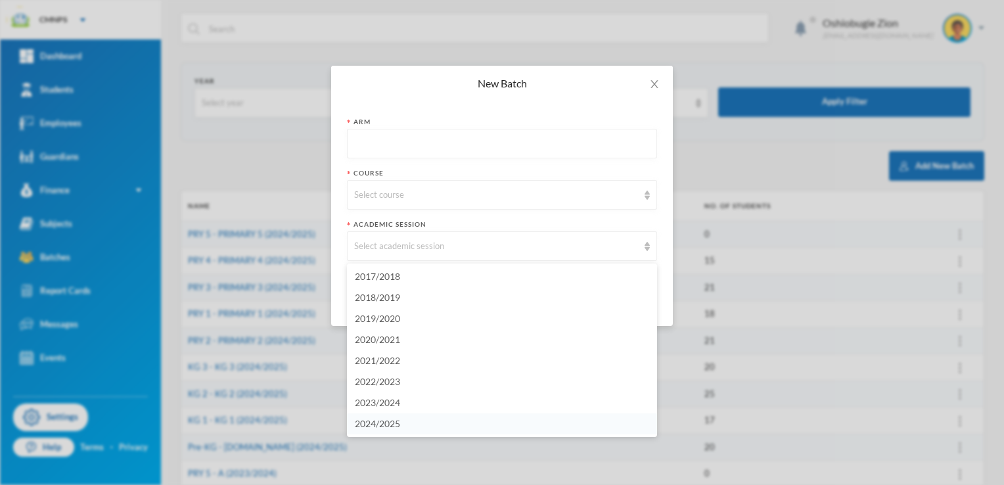
click at [651, 432] on li "2024/2025" at bounding box center [502, 423] width 310 height 21
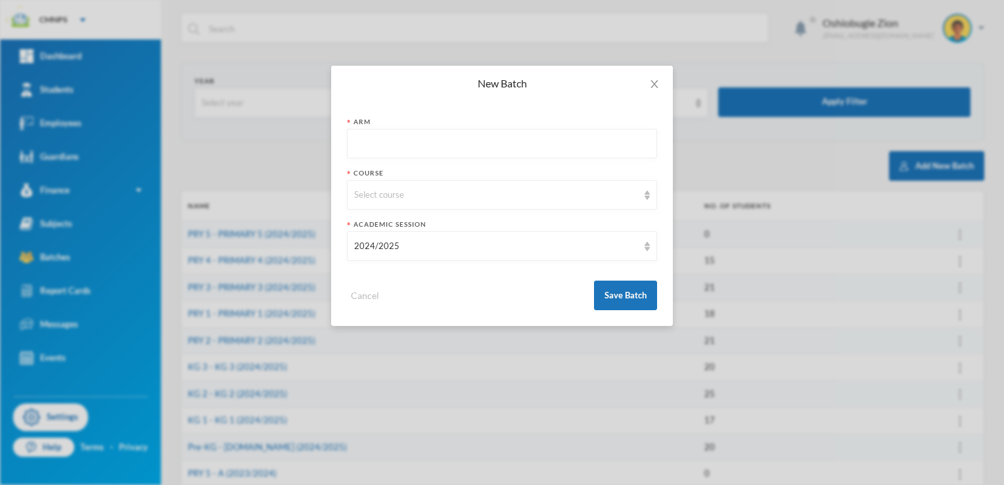
click at [651, 432] on div "New Batch Arm Course Select course Academic Session 2024/2025 Cancel Save Batch" at bounding box center [502, 242] width 1004 height 485
drag, startPoint x: 651, startPoint y: 432, endPoint x: 636, endPoint y: 251, distance: 182.0
click at [636, 251] on div "2024/2025" at bounding box center [496, 246] width 284 height 13
click at [756, 425] on div "New Batch Arm Course Select course Academic Session 2024/2025 Cancel Save Batch" at bounding box center [502, 242] width 1004 height 485
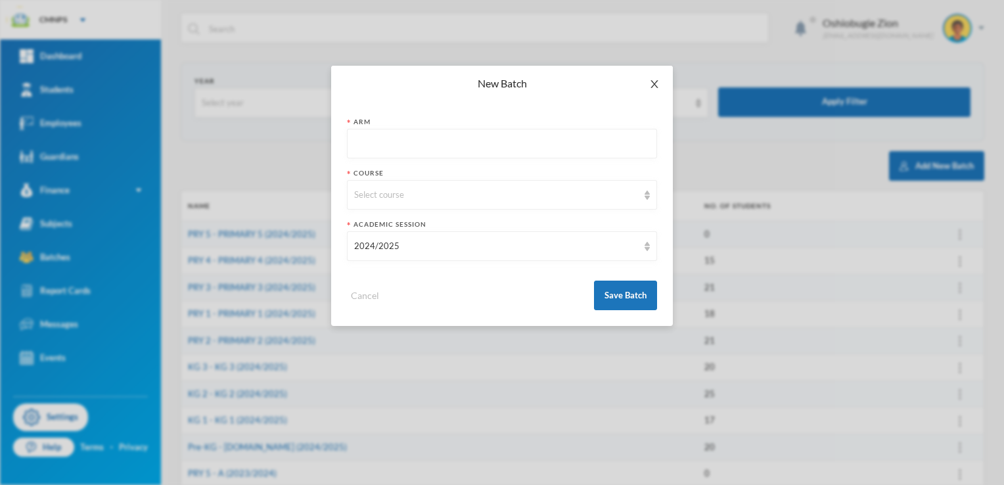
click at [651, 85] on icon "icon: close" at bounding box center [654, 84] width 11 height 11
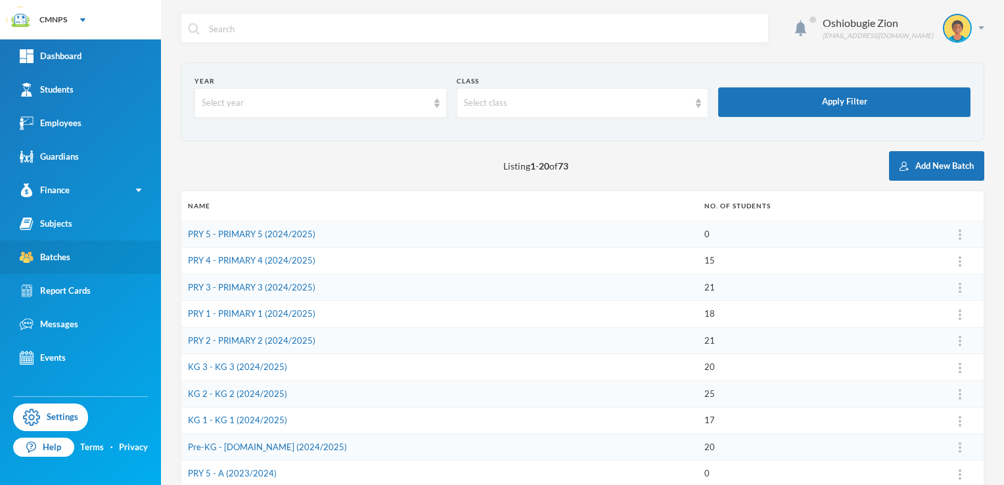
click at [66, 258] on div "Batches" at bounding box center [45, 257] width 51 height 14
click at [933, 164] on button "Add New Batch" at bounding box center [936, 166] width 95 height 30
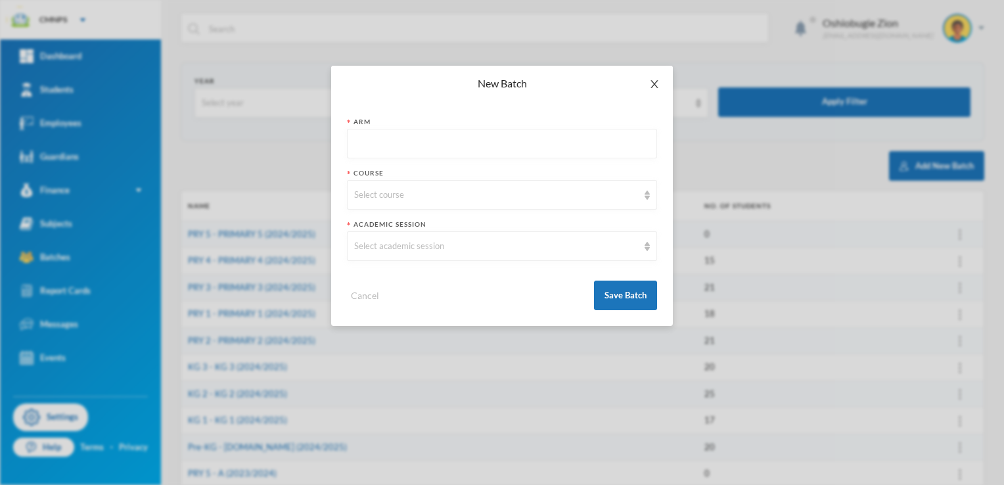
click at [659, 78] on span "Close" at bounding box center [654, 84] width 37 height 37
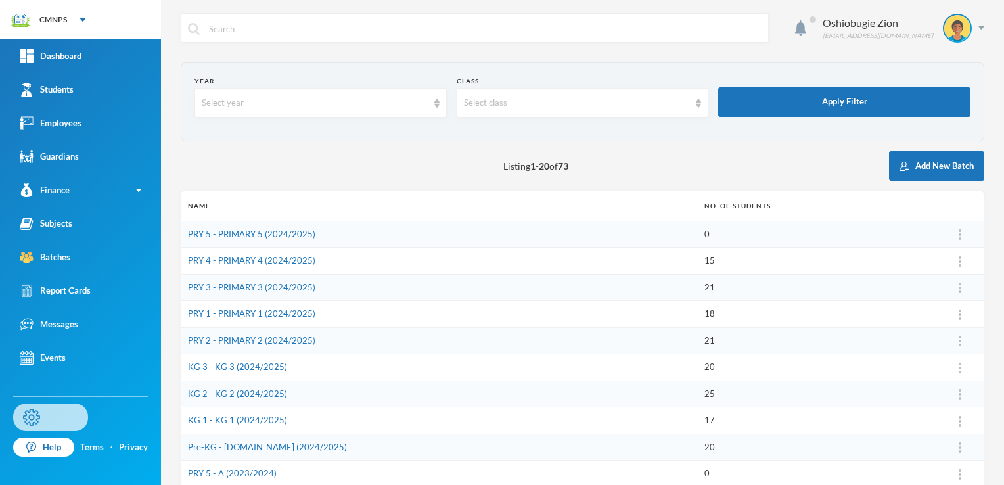
click at [65, 427] on link "Settings" at bounding box center [50, 418] width 75 height 28
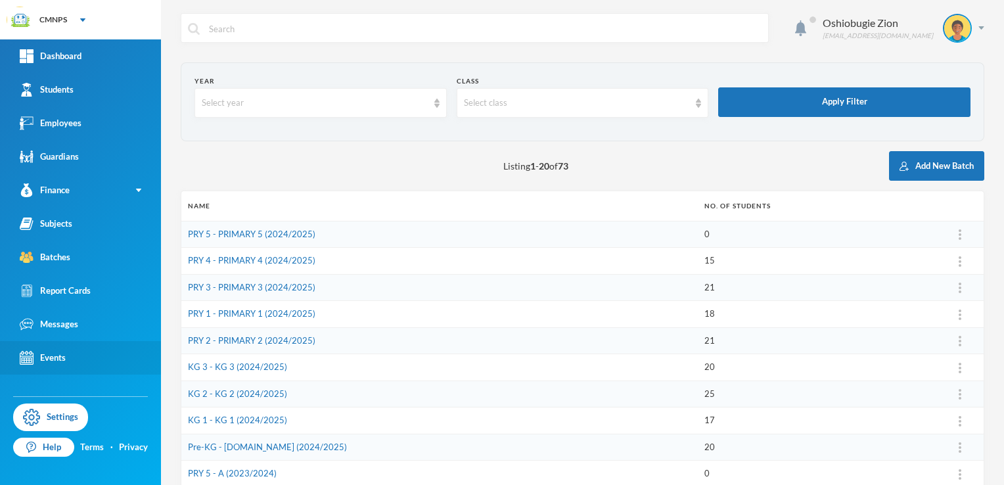
click at [37, 355] on div "Events" at bounding box center [43, 358] width 46 height 14
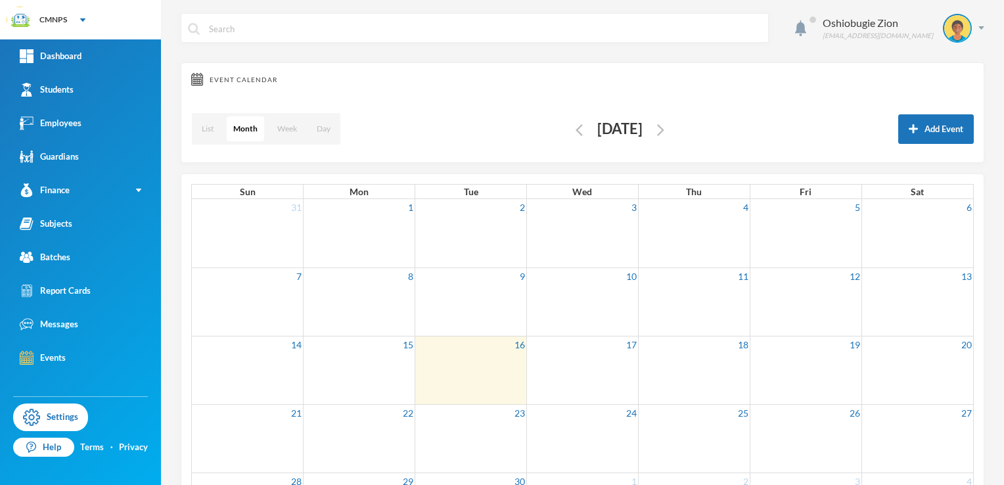
click at [653, 135] on div "[DATE]" at bounding box center [620, 129] width 66 height 26
click at [69, 92] on div "Students" at bounding box center [47, 90] width 54 height 14
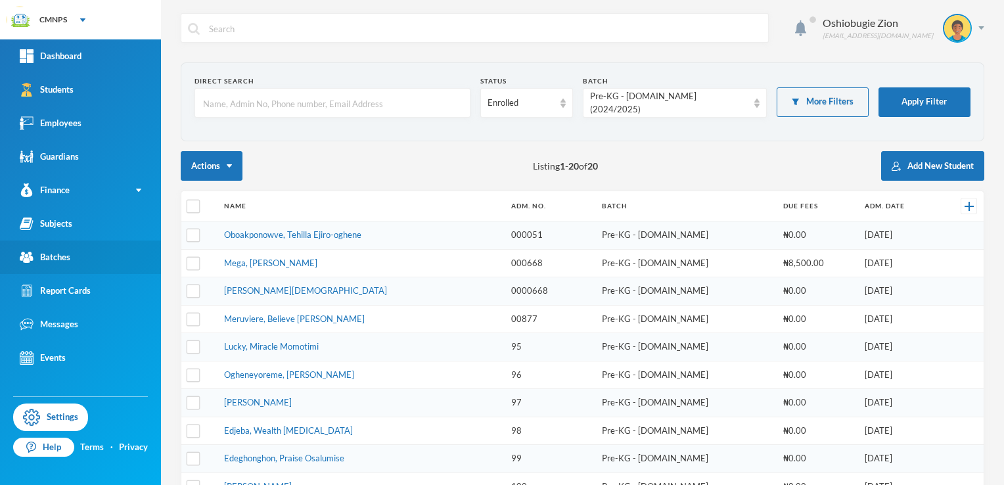
click at [68, 251] on div "Batches" at bounding box center [45, 257] width 51 height 14
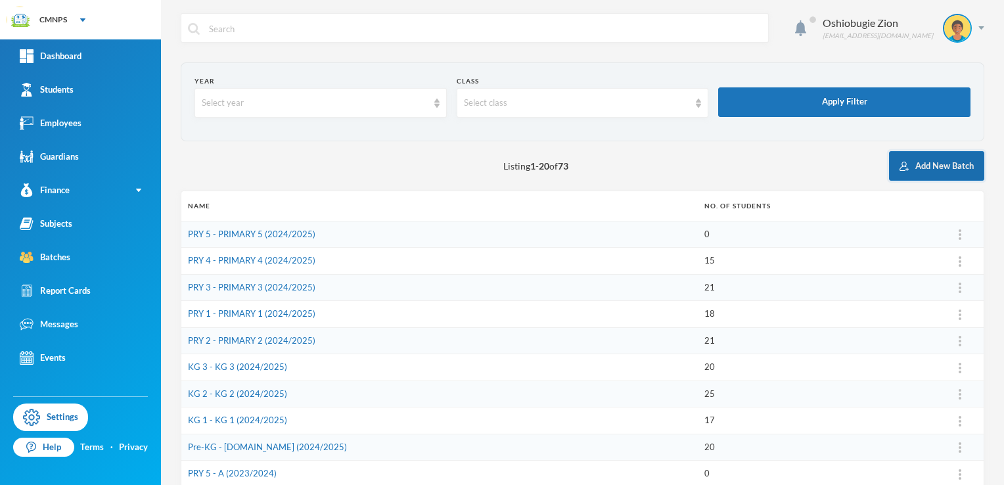
click at [929, 162] on button "Add New Batch" at bounding box center [936, 166] width 95 height 30
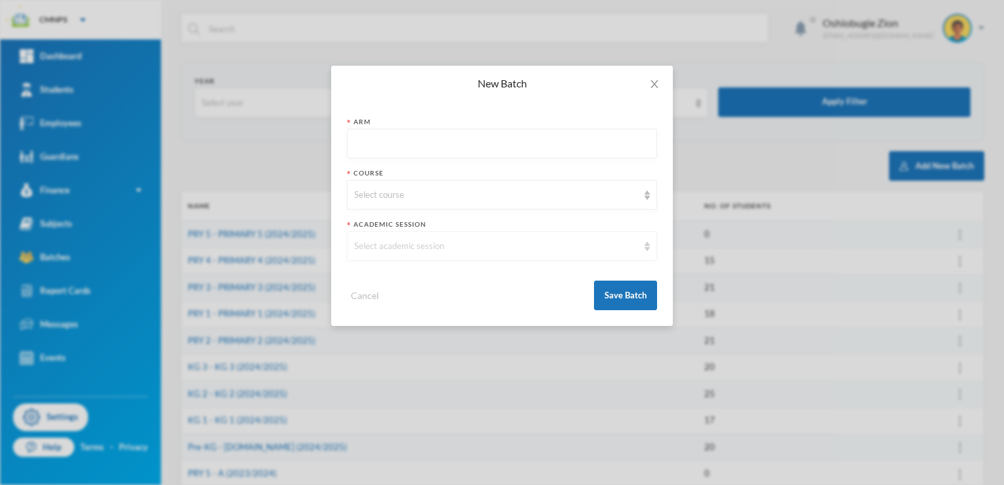
click at [638, 254] on div "Select academic session" at bounding box center [502, 246] width 310 height 30
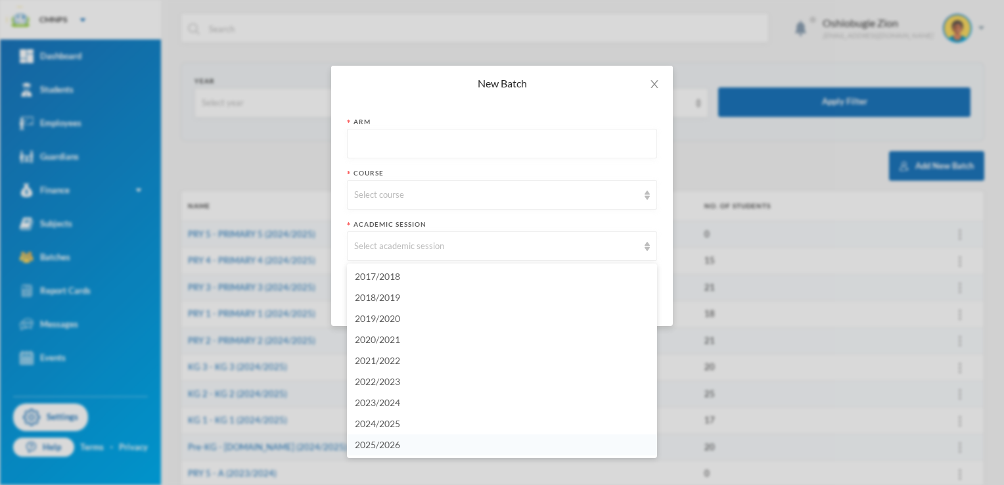
click at [559, 438] on li "2025/2026" at bounding box center [502, 444] width 310 height 21
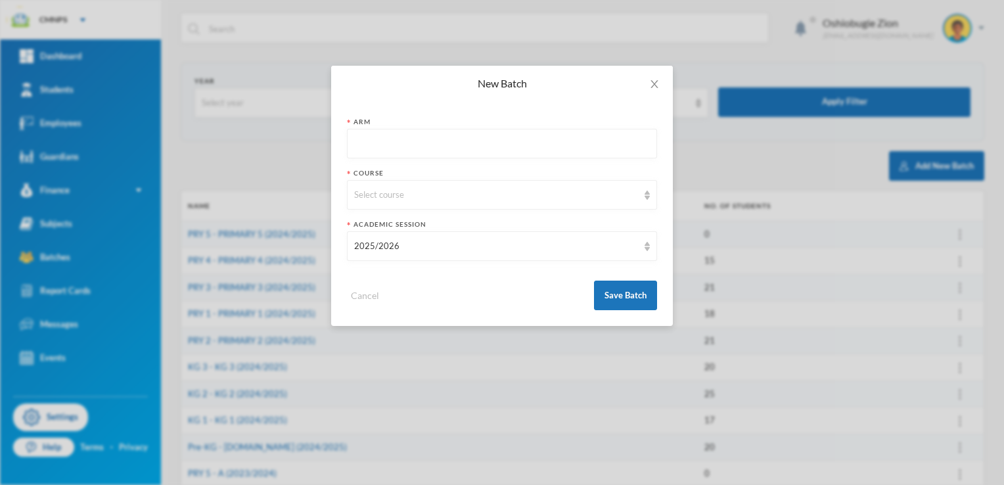
click at [416, 137] on input "text" at bounding box center [502, 144] width 296 height 30
type input "a"
type input "A"
click at [407, 196] on div "Select course" at bounding box center [496, 195] width 284 height 13
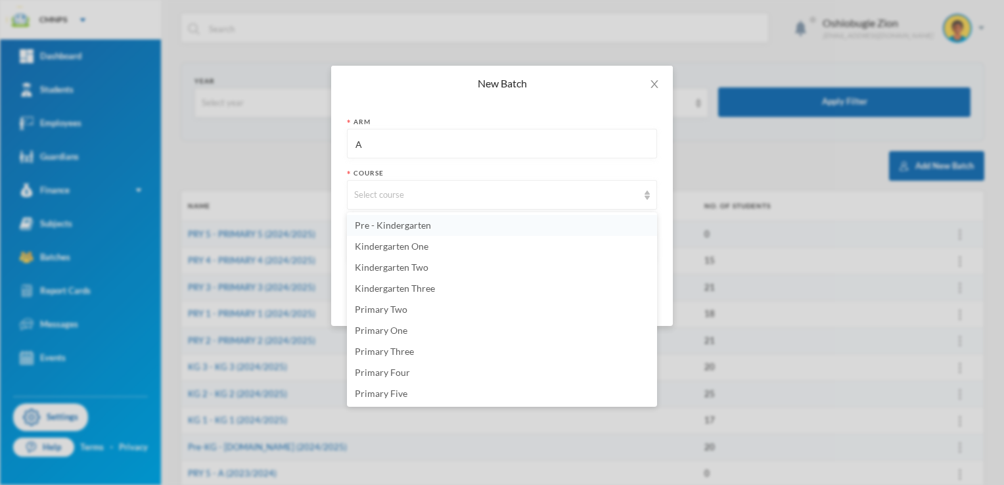
click at [407, 222] on span "Pre - Kindergarten" at bounding box center [393, 225] width 76 height 11
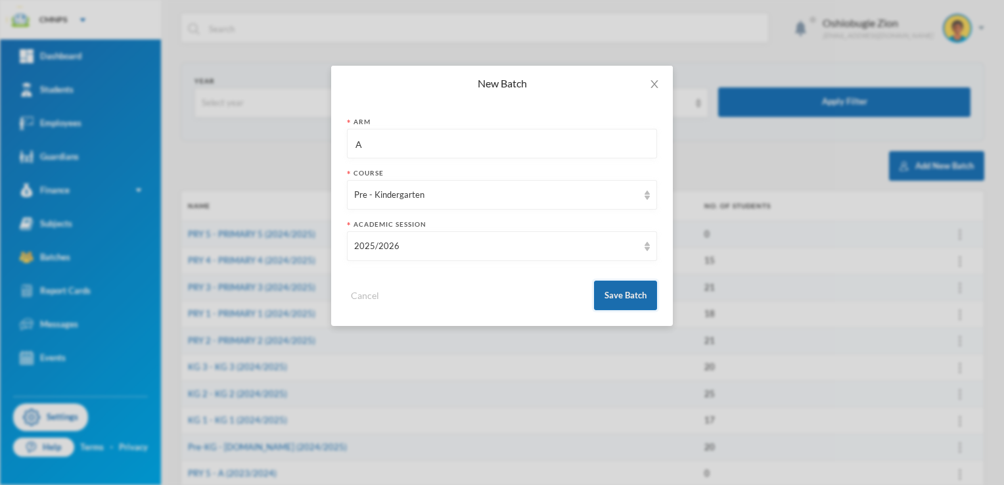
click at [634, 300] on button "Save Batch" at bounding box center [625, 296] width 63 height 30
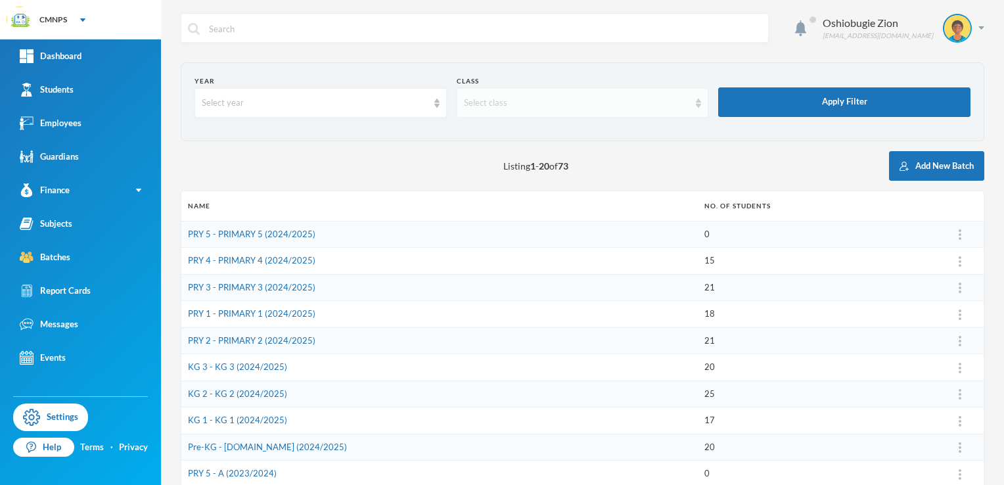
click at [696, 106] on img at bounding box center [698, 103] width 5 height 9
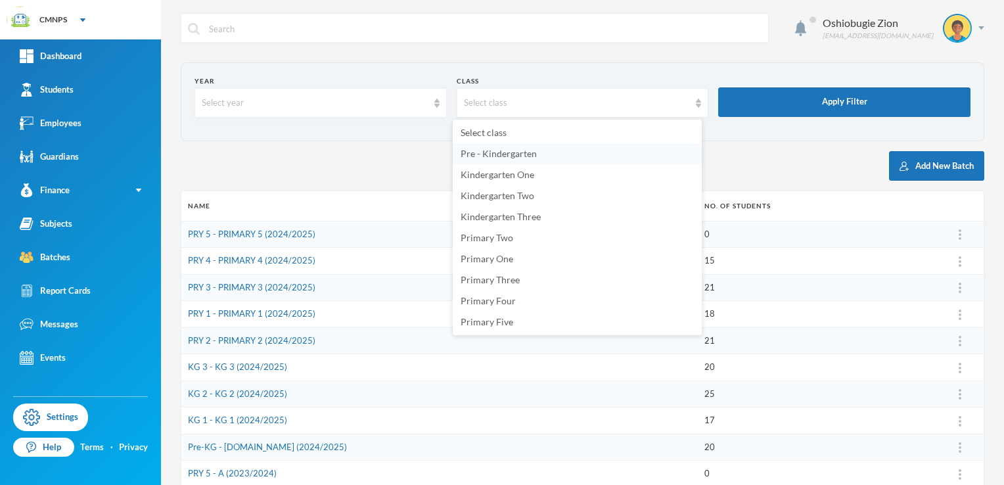
click at [639, 151] on li "Pre - Kindergarten" at bounding box center [577, 153] width 249 height 21
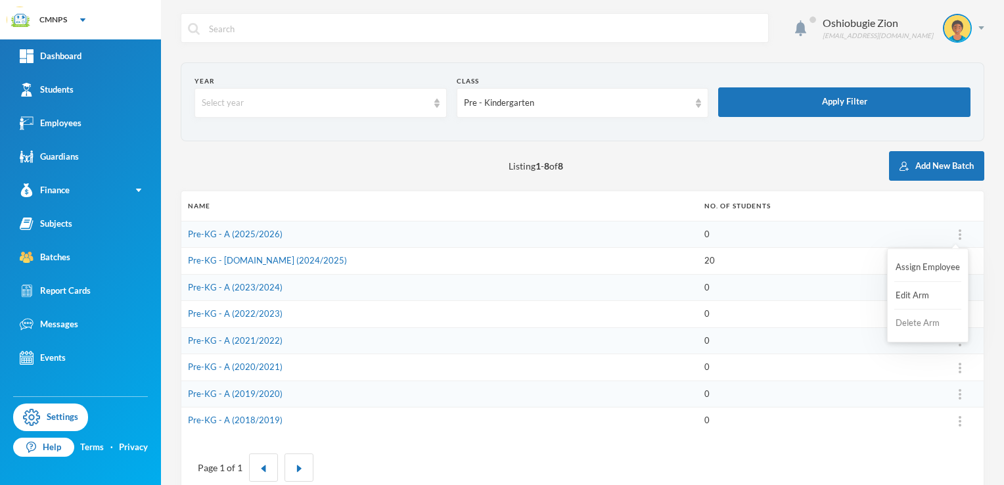
click at [914, 319] on button "Delete Arm" at bounding box center [920, 324] width 53 height 24
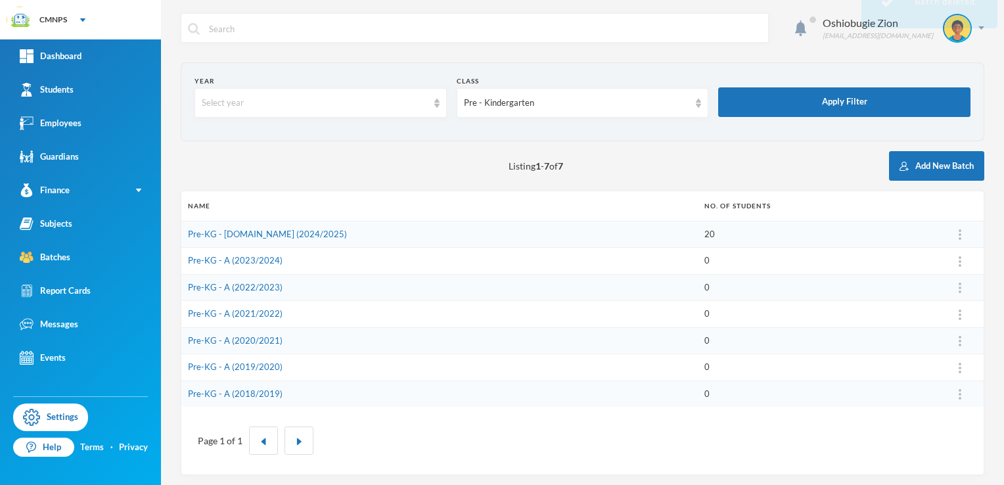
click at [937, 319] on td at bounding box center [960, 314] width 47 height 27
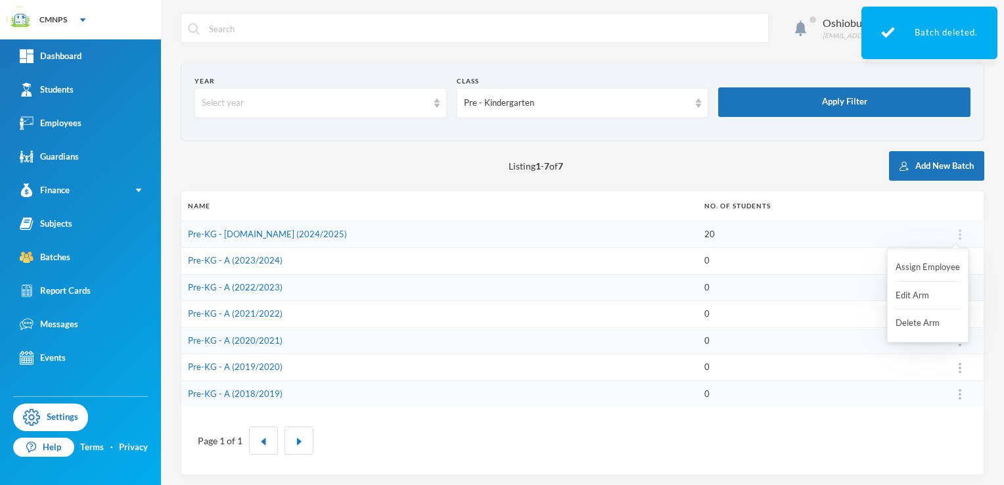
click at [959, 233] on img at bounding box center [960, 234] width 3 height 11
click at [698, 256] on td "0" at bounding box center [817, 261] width 239 height 27
